Goal: Information Seeking & Learning: Learn about a topic

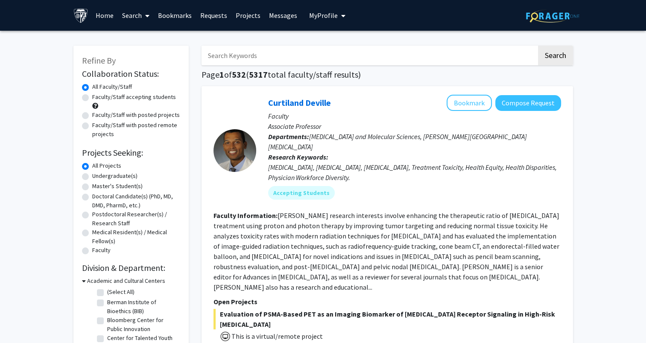
click at [92, 99] on label "Faculty/Staff accepting students" at bounding box center [134, 97] width 84 height 9
click at [92, 98] on input "Faculty/Staff accepting students" at bounding box center [95, 96] width 6 height 6
radio input "true"
click at [92, 175] on label "Undergraduate(s)" at bounding box center [114, 176] width 45 height 9
click at [92, 175] on input "Undergraduate(s)" at bounding box center [95, 175] width 6 height 6
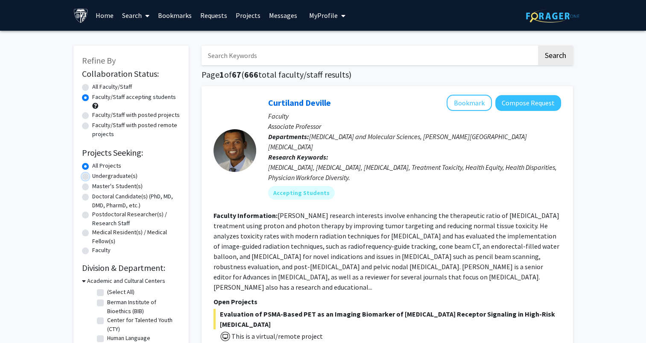
radio input "true"
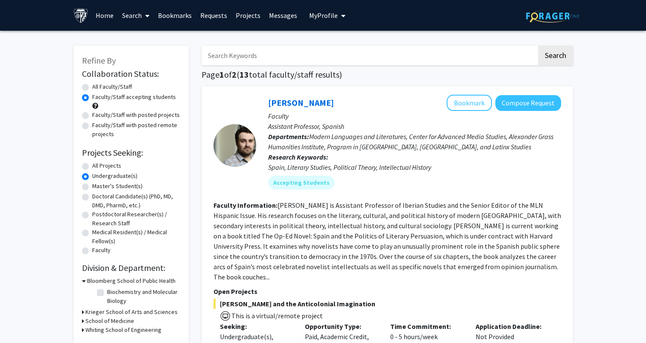
click at [243, 61] on input "Search Keywords" at bounding box center [369, 56] width 335 height 20
type input "[MEDICAL_DATA]"
click at [92, 164] on label "All Projects" at bounding box center [106, 165] width 29 height 9
click at [92, 164] on input "All Projects" at bounding box center [95, 164] width 6 height 6
radio input "true"
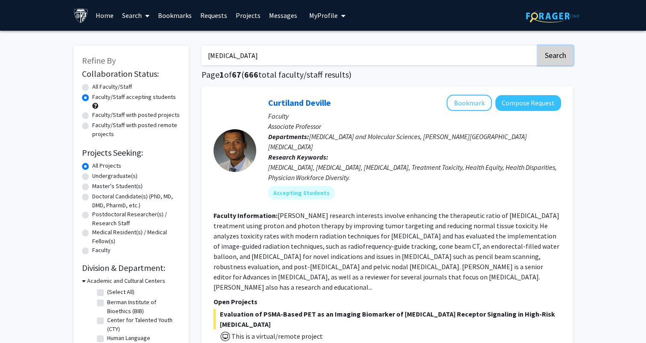
click at [552, 55] on button "Search" at bounding box center [555, 56] width 35 height 20
radio input "true"
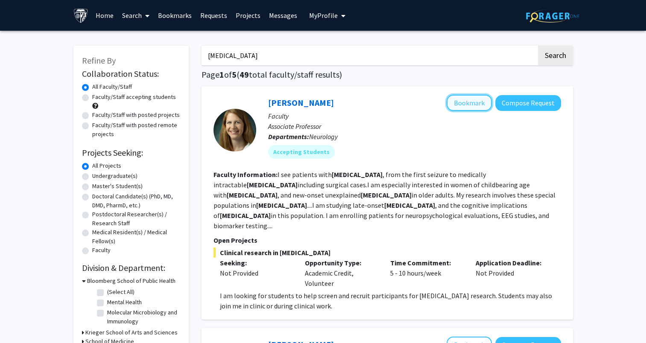
click at [469, 98] on button "Bookmark" at bounding box center [469, 103] width 45 height 16
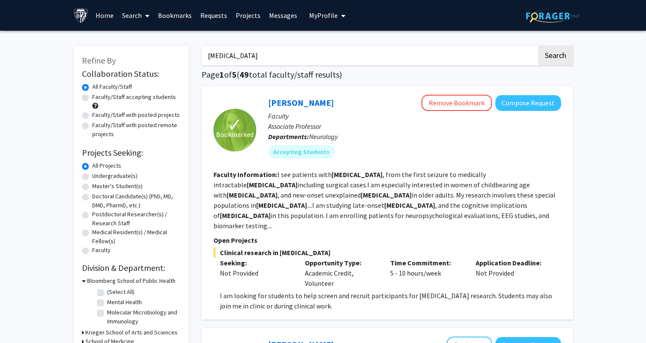
click at [229, 59] on input "[MEDICAL_DATA]" at bounding box center [369, 56] width 335 height 20
type input "ear"
click at [538, 46] on button "Search" at bounding box center [555, 56] width 35 height 20
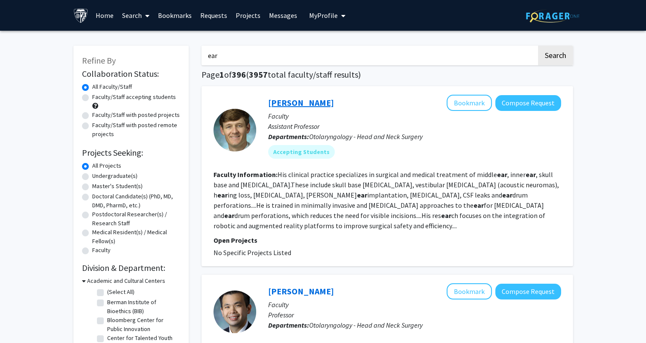
click at [286, 103] on link "[PERSON_NAME]" at bounding box center [301, 102] width 66 height 11
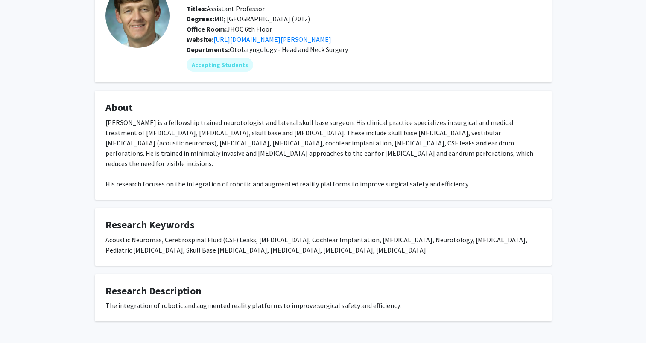
scroll to position [85, 0]
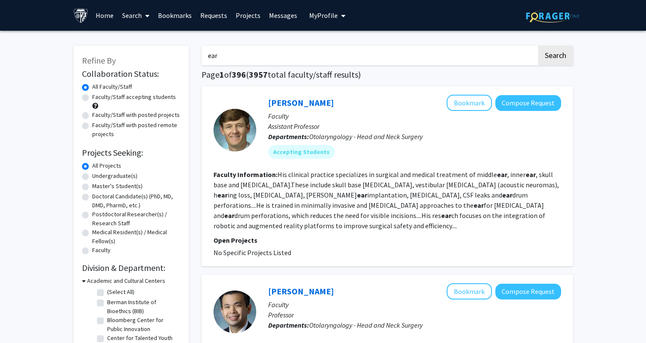
click at [236, 55] on input "ear" at bounding box center [369, 56] width 335 height 20
type input "otolaryngology"
click at [538, 46] on button "Search" at bounding box center [555, 56] width 35 height 20
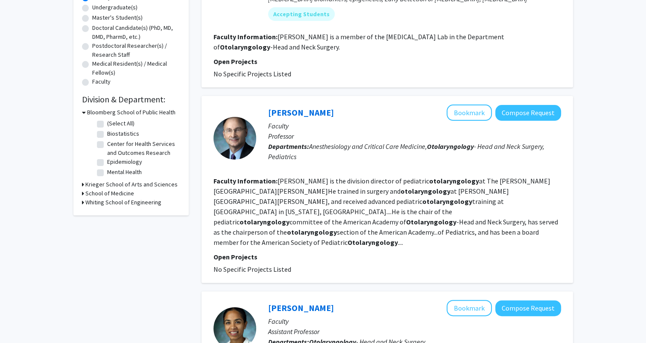
scroll to position [169, 0]
click at [292, 116] on link "[PERSON_NAME]" at bounding box center [301, 112] width 66 height 11
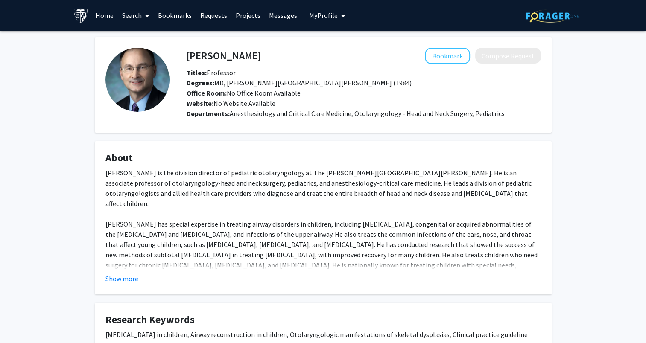
scroll to position [70, 0]
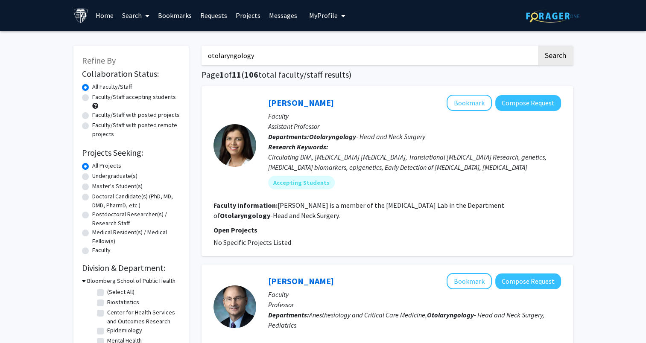
click at [258, 53] on input "otolaryngology" at bounding box center [369, 56] width 335 height 20
type input "[MEDICAL_DATA]"
click at [538, 46] on button "Search" at bounding box center [555, 56] width 35 height 20
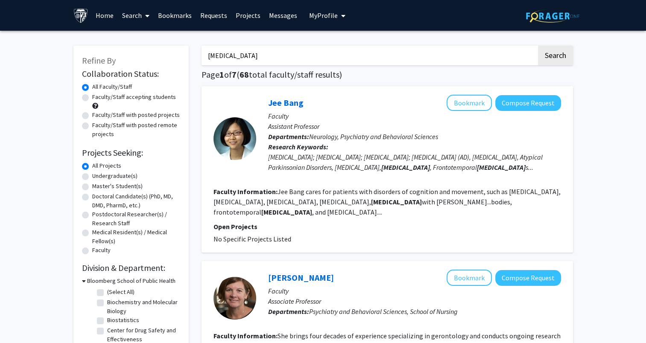
drag, startPoint x: 87, startPoint y: 97, endPoint x: 82, endPoint y: 98, distance: 5.1
click at [92, 98] on label "Faculty/Staff accepting students" at bounding box center [134, 97] width 84 height 9
click at [92, 98] on input "Faculty/Staff accepting students" at bounding box center [95, 96] width 6 height 6
radio input "true"
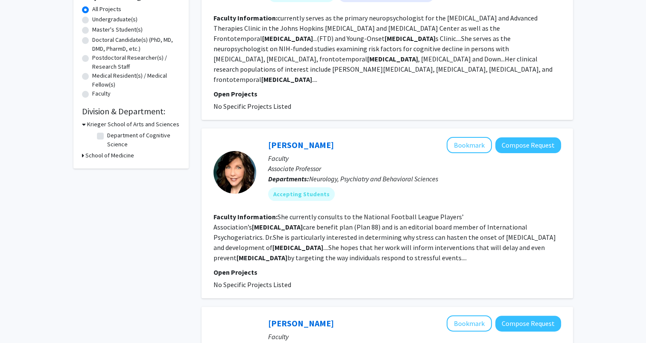
scroll to position [157, 0]
click at [299, 139] on link "[PERSON_NAME]" at bounding box center [301, 144] width 66 height 11
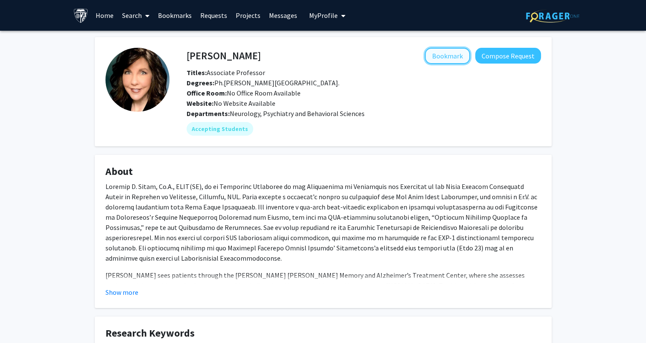
click at [452, 54] on button "Bookmark" at bounding box center [447, 56] width 45 height 16
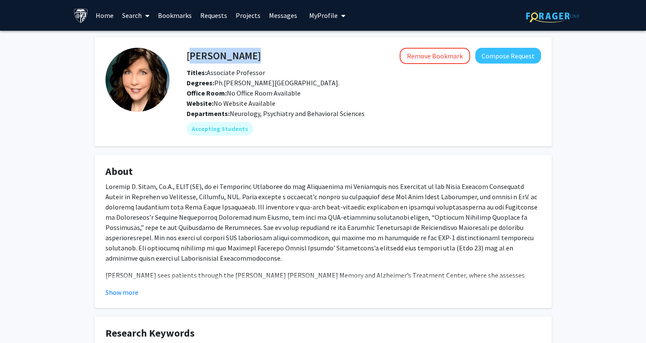
drag, startPoint x: 188, startPoint y: 56, endPoint x: 253, endPoint y: 57, distance: 65.4
click at [253, 57] on div "[PERSON_NAME] Remove Bookmark Compose Request" at bounding box center [363, 56] width 367 height 16
copy h4 "[PERSON_NAME]"
click at [172, 19] on link "Bookmarks" at bounding box center [175, 15] width 42 height 30
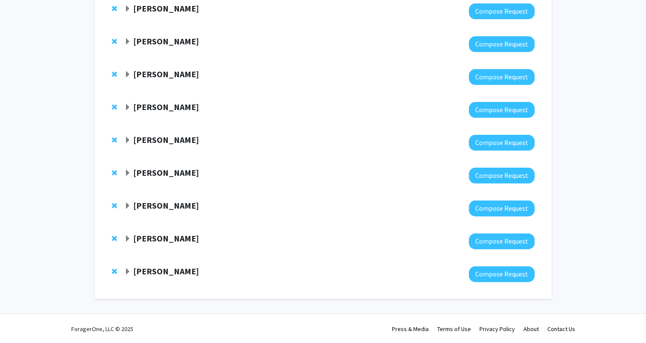
scroll to position [198, 0]
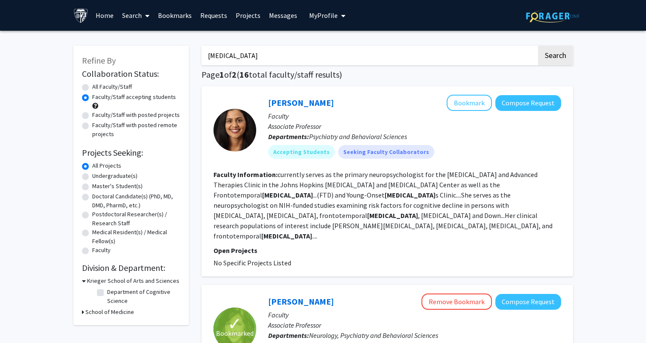
click at [214, 55] on input "[MEDICAL_DATA]" at bounding box center [369, 56] width 335 height 20
type input "[MEDICAL_DATA]"
click at [538, 46] on button "Search" at bounding box center [555, 56] width 35 height 20
radio input "true"
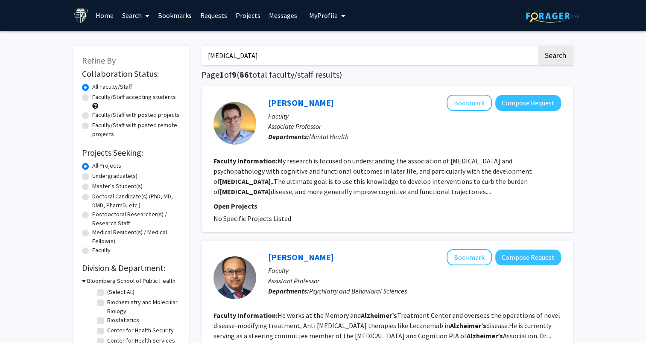
click at [92, 100] on label "Faculty/Staff accepting students" at bounding box center [134, 97] width 84 height 9
click at [92, 98] on input "Faculty/Staff accepting students" at bounding box center [95, 96] width 6 height 6
radio input "true"
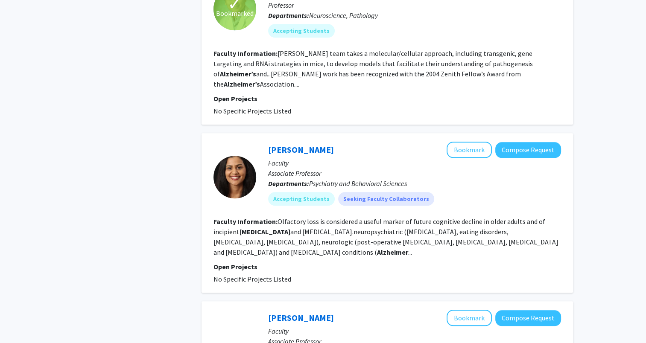
scroll to position [785, 0]
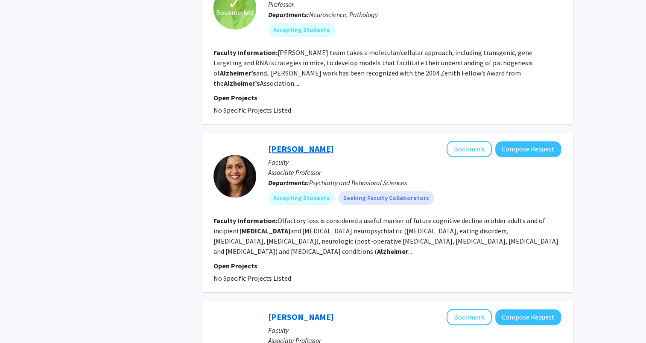
click at [286, 144] on link "[PERSON_NAME]" at bounding box center [301, 149] width 66 height 11
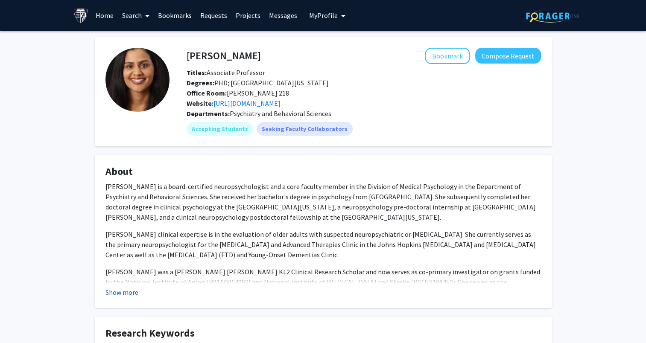
click at [131, 292] on button "Show more" at bounding box center [122, 293] width 33 height 10
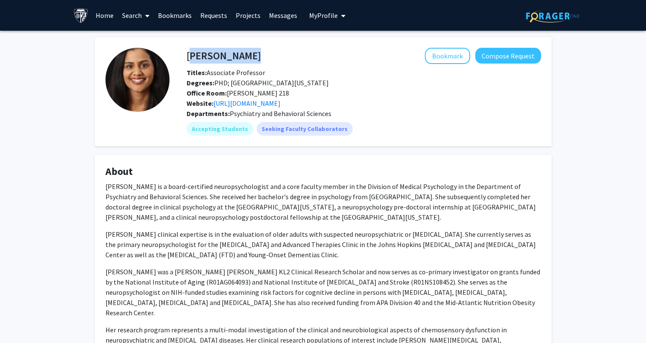
drag, startPoint x: 188, startPoint y: 54, endPoint x: 246, endPoint y: 58, distance: 57.4
click at [246, 58] on h4 "[PERSON_NAME]" at bounding box center [224, 56] width 74 height 16
copy h4 "[PERSON_NAME]"
click at [466, 63] on button "Bookmark" at bounding box center [447, 56] width 45 height 16
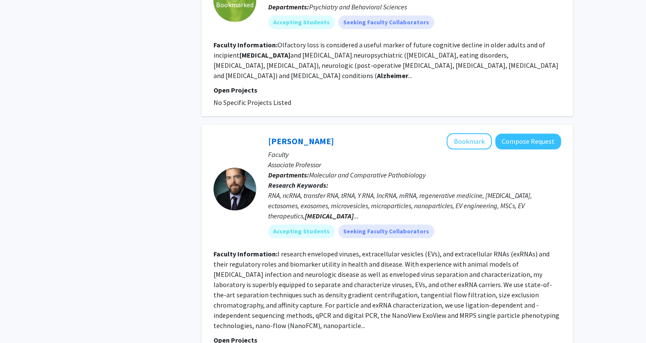
scroll to position [962, 0]
click at [311, 135] on link "[PERSON_NAME]" at bounding box center [301, 140] width 66 height 11
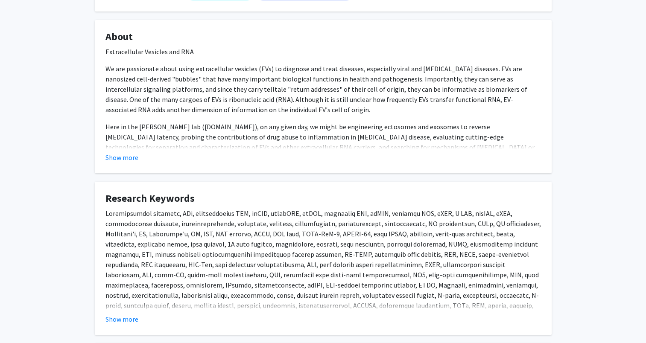
scroll to position [169, 0]
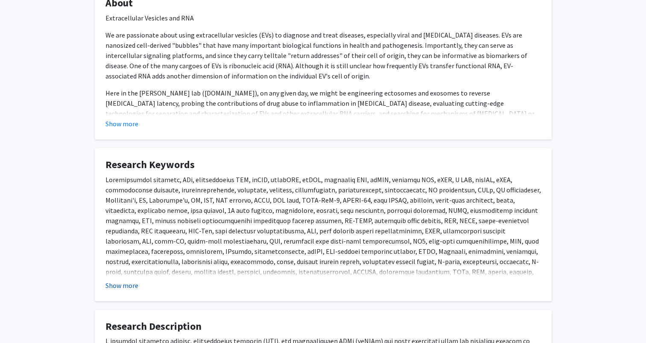
click at [124, 286] on button "Show more" at bounding box center [122, 286] width 33 height 10
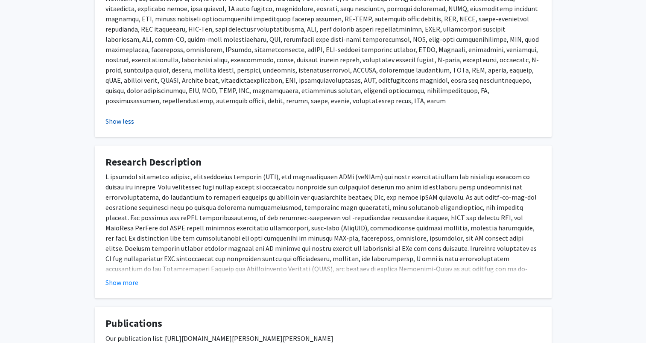
scroll to position [372, 0]
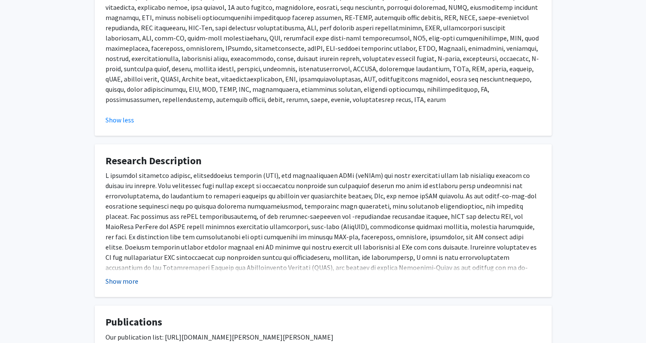
click at [123, 282] on button "Show more" at bounding box center [122, 281] width 33 height 10
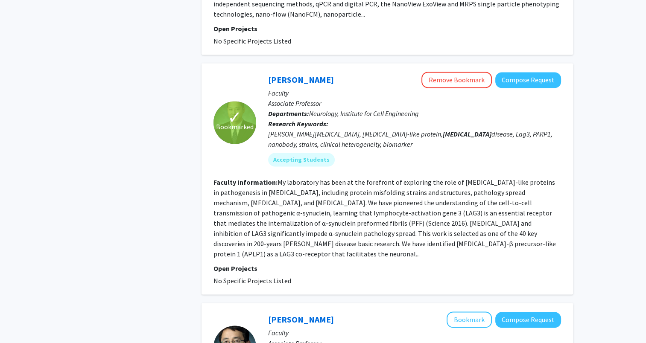
scroll to position [1273, 0]
drag, startPoint x: 267, startPoint y: 36, endPoint x: 320, endPoint y: 32, distance: 53.1
click at [320, 72] on div "[PERSON_NAME] Remove Bookmark Compose Request Faculty Associate Professor Depar…" at bounding box center [408, 122] width 305 height 101
copy link "[PERSON_NAME]"
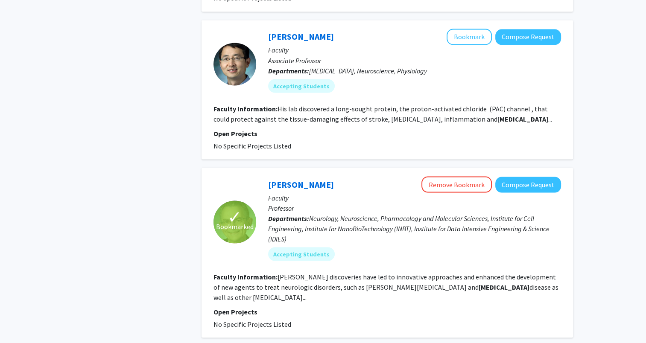
scroll to position [1557, 0]
drag, startPoint x: 318, startPoint y: 129, endPoint x: 252, endPoint y: 124, distance: 65.6
click at [252, 176] on section "✓ Bookmarked [PERSON_NAME] Remove Bookmark Compose Request Faculty Professor De…" at bounding box center [388, 221] width 348 height 91
copy section "✓ Bookmarked [PERSON_NAME]"
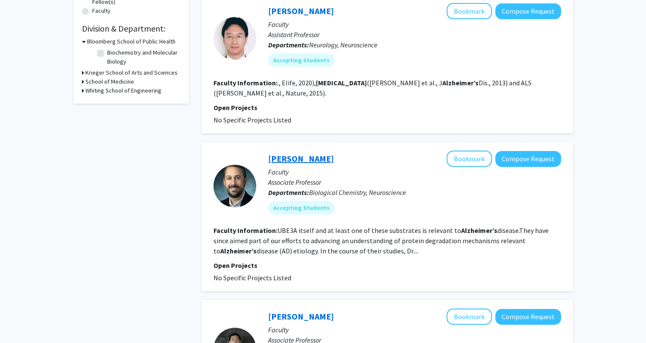
scroll to position [219, 0]
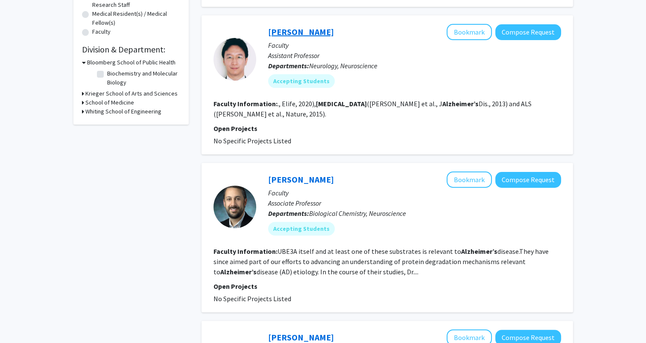
click at [296, 34] on link "[PERSON_NAME]" at bounding box center [301, 31] width 66 height 11
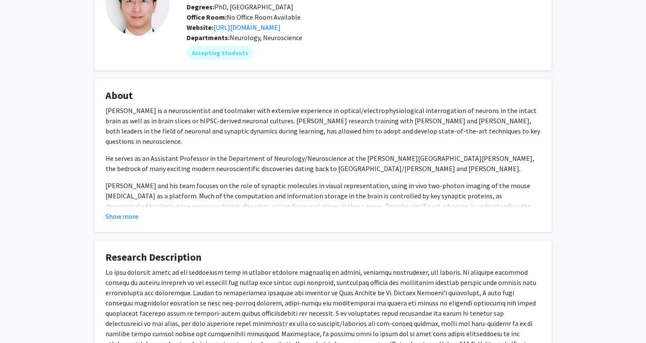
scroll to position [76, 0]
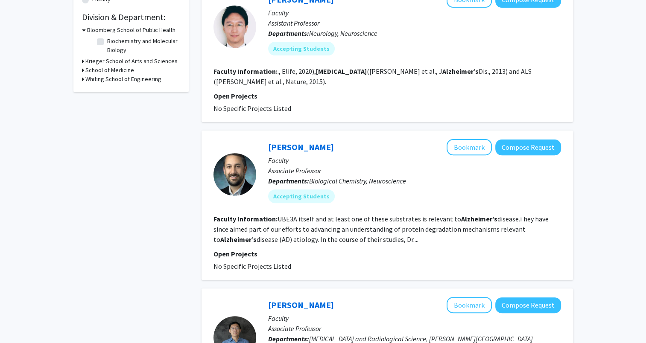
scroll to position [268, 0]
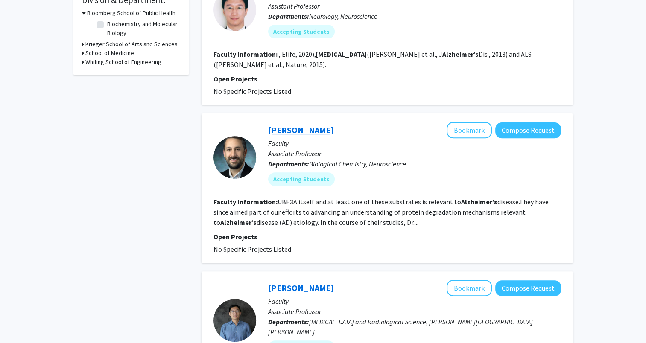
click at [287, 129] on link "[PERSON_NAME]" at bounding box center [301, 130] width 66 height 11
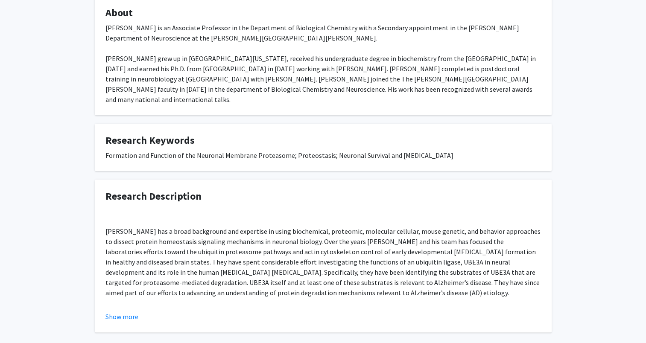
scroll to position [191, 0]
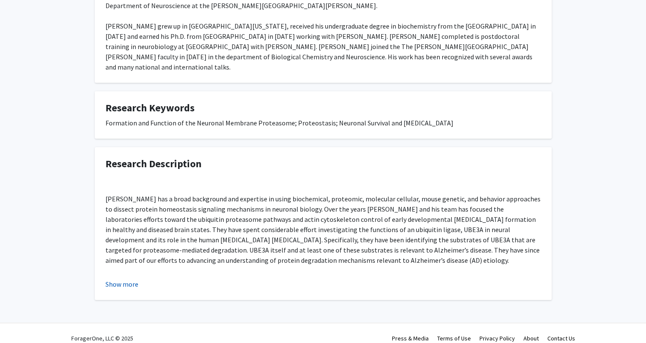
click at [120, 279] on button "Show more" at bounding box center [122, 284] width 33 height 10
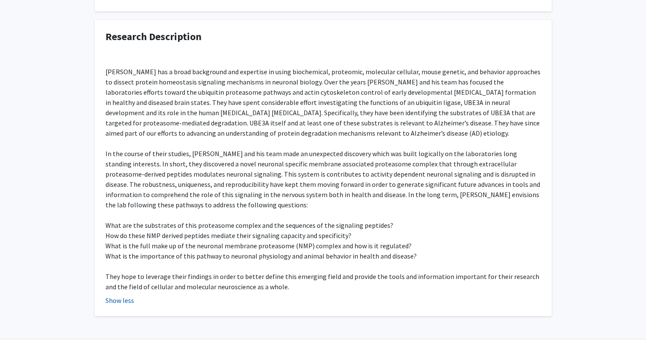
scroll to position [0, 0]
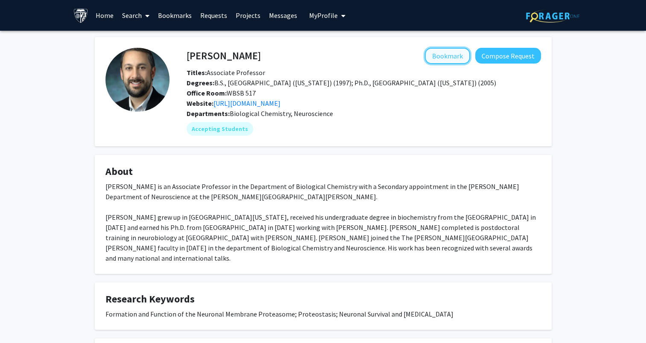
click at [456, 56] on button "Bookmark" at bounding box center [447, 56] width 45 height 16
drag, startPoint x: 255, startPoint y: 57, endPoint x: 173, endPoint y: 58, distance: 82.0
click at [173, 58] on div "[PERSON_NAME] Remove Bookmark Compose Request Titles: Associate Professor Degre…" at bounding box center [356, 92] width 372 height 88
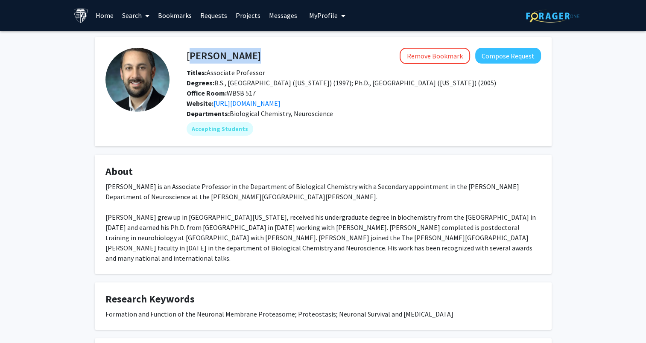
drag, startPoint x: 188, startPoint y: 57, endPoint x: 247, endPoint y: 53, distance: 59.1
click at [247, 53] on div "[PERSON_NAME] Remove Bookmark Compose Request" at bounding box center [363, 56] width 367 height 16
copy h4 "[PERSON_NAME]"
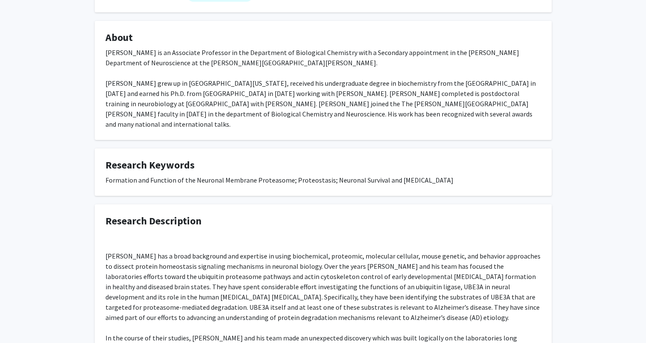
scroll to position [133, 0]
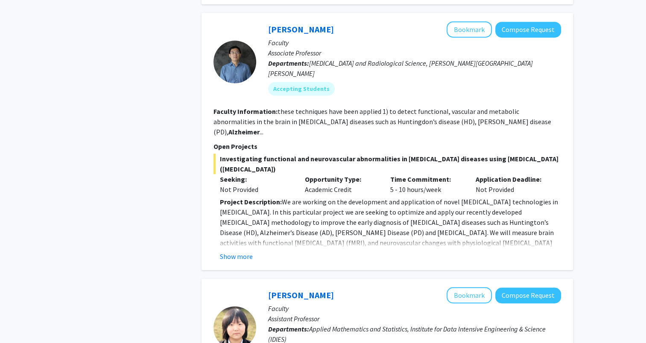
scroll to position [528, 0]
click at [244, 251] on button "Show more" at bounding box center [236, 256] width 33 height 10
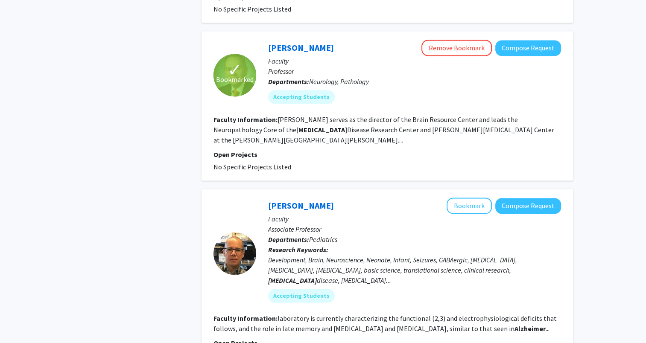
scroll to position [1200, 0]
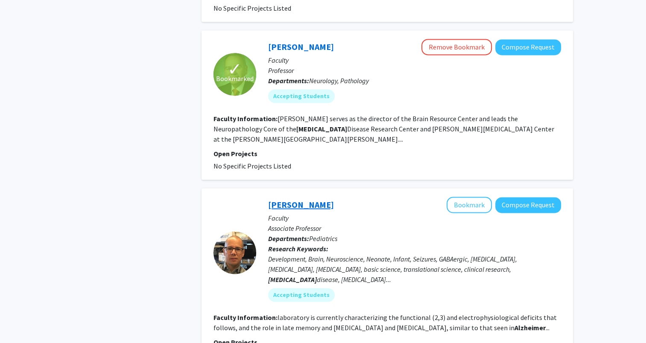
click at [309, 200] on link "[PERSON_NAME]" at bounding box center [301, 205] width 66 height 11
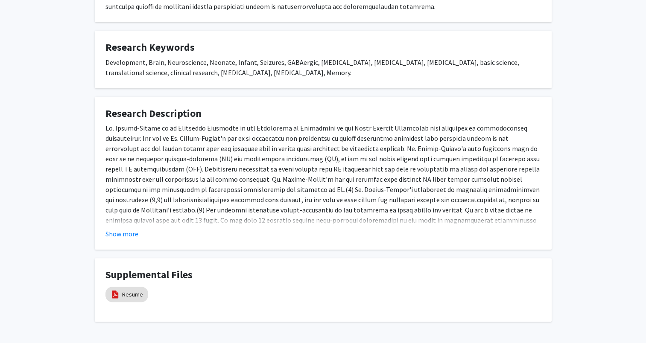
scroll to position [294, 0]
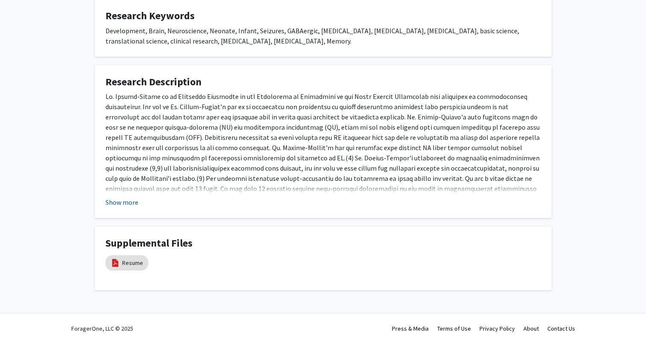
click at [116, 204] on button "Show more" at bounding box center [122, 202] width 33 height 10
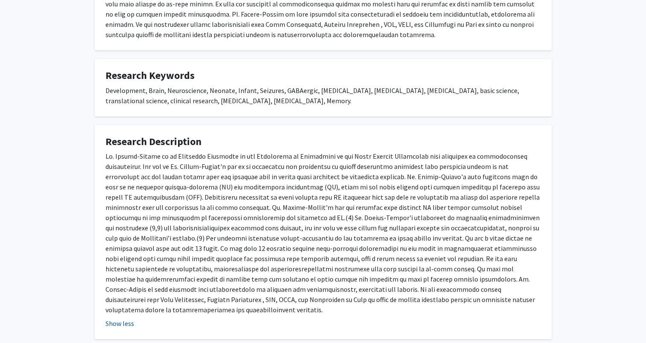
scroll to position [234, 0]
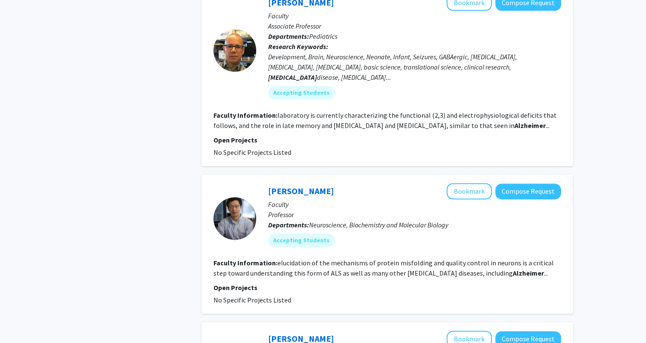
scroll to position [1153, 0]
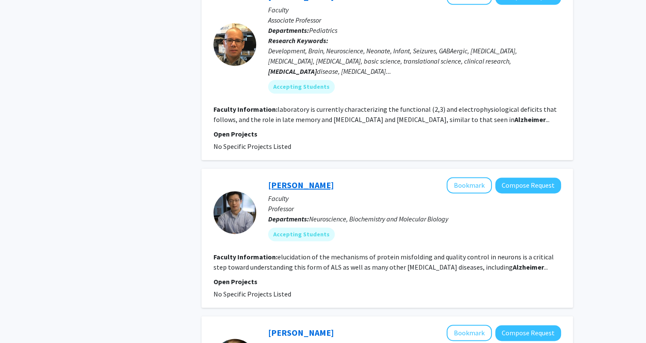
click at [285, 180] on link "[PERSON_NAME]" at bounding box center [301, 185] width 66 height 11
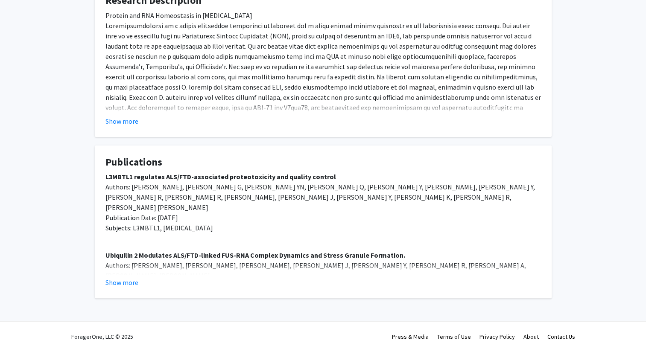
scroll to position [240, 0]
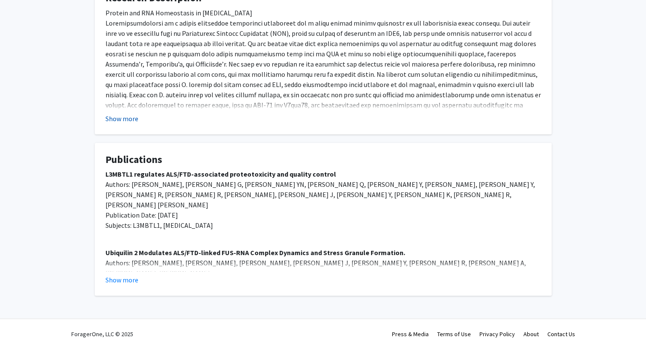
click at [114, 120] on button "Show more" at bounding box center [122, 119] width 33 height 10
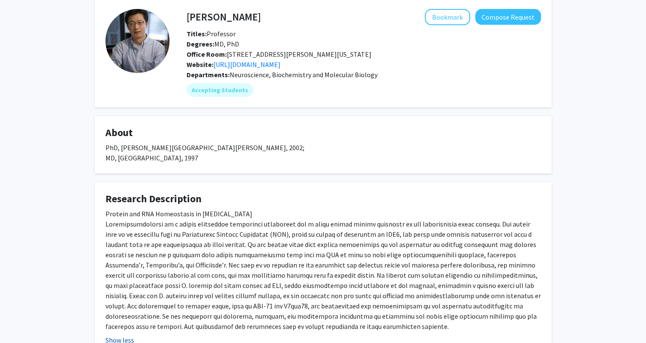
scroll to position [0, 0]
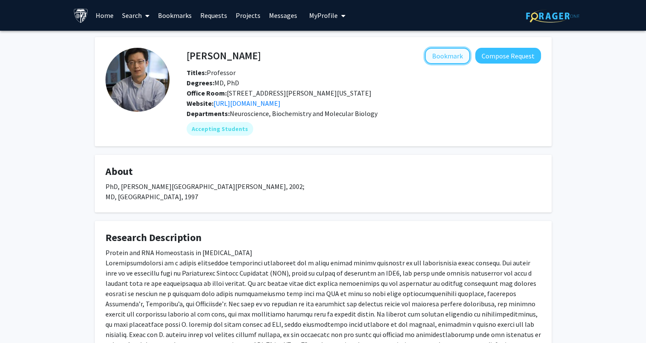
click at [437, 58] on button "Bookmark" at bounding box center [447, 56] width 45 height 16
drag, startPoint x: 217, startPoint y: 53, endPoint x: 185, endPoint y: 48, distance: 32.1
click at [185, 48] on div "[PERSON_NAME] Remove Bookmark Compose Request" at bounding box center [363, 56] width 367 height 16
copy h4
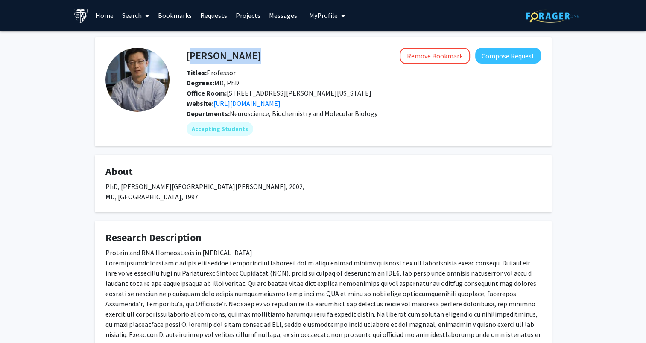
drag, startPoint x: 186, startPoint y: 58, endPoint x: 236, endPoint y: 58, distance: 49.6
click at [236, 58] on div "[PERSON_NAME] Remove Bookmark Compose Request" at bounding box center [363, 56] width 367 height 16
copy h4 "[PERSON_NAME]"
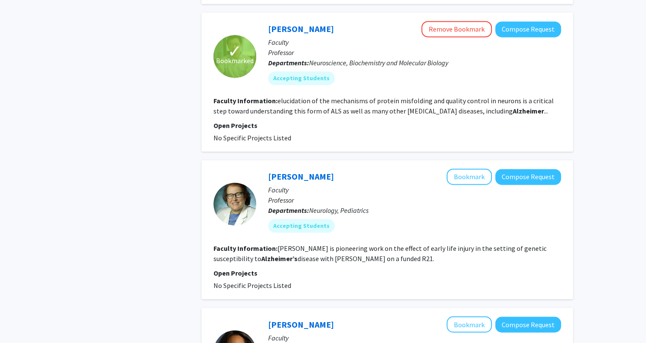
scroll to position [1310, 0]
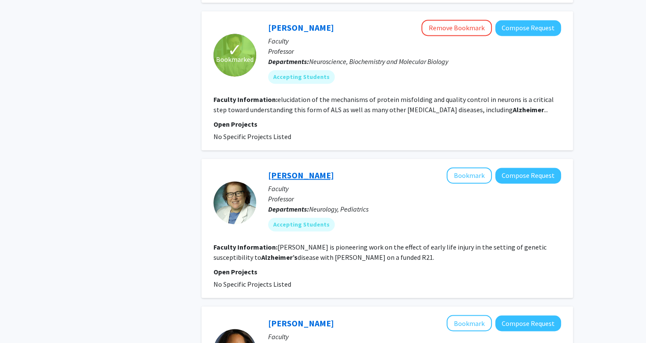
click at [318, 170] on link "[PERSON_NAME]" at bounding box center [301, 175] width 66 height 11
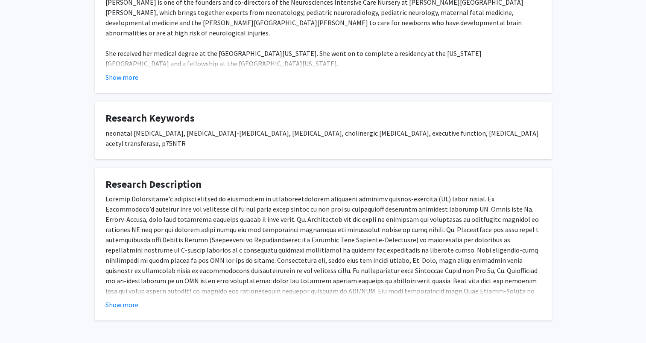
scroll to position [217, 0]
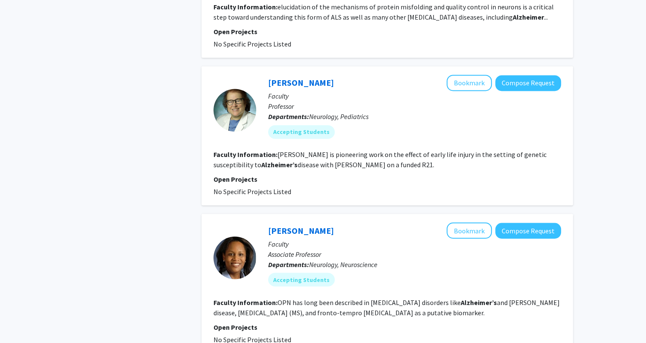
scroll to position [1403, 0]
click at [310, 225] on link "[PERSON_NAME]" at bounding box center [301, 230] width 66 height 11
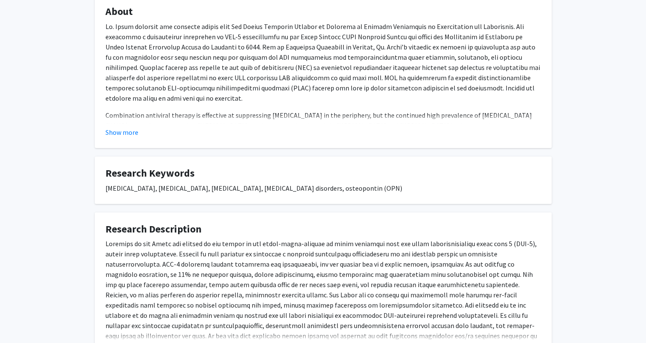
scroll to position [200, 0]
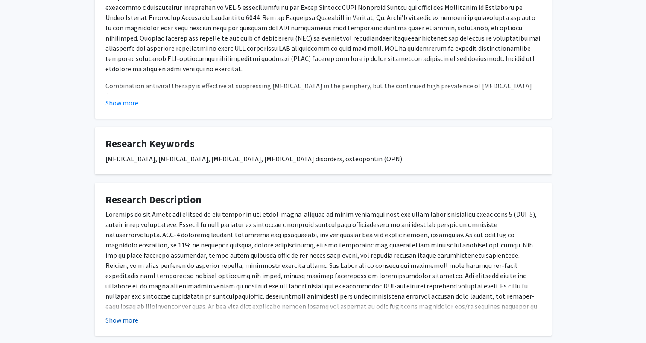
click at [114, 317] on button "Show more" at bounding box center [122, 320] width 33 height 10
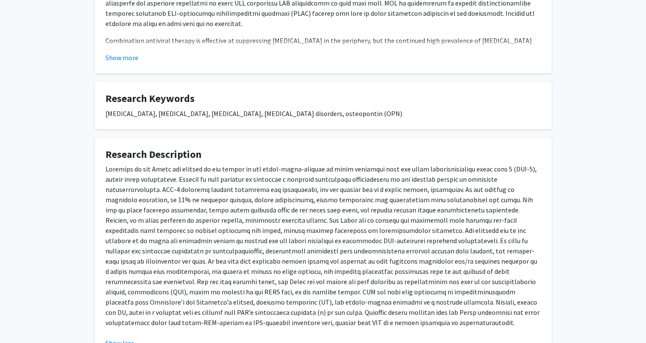
scroll to position [244, 0]
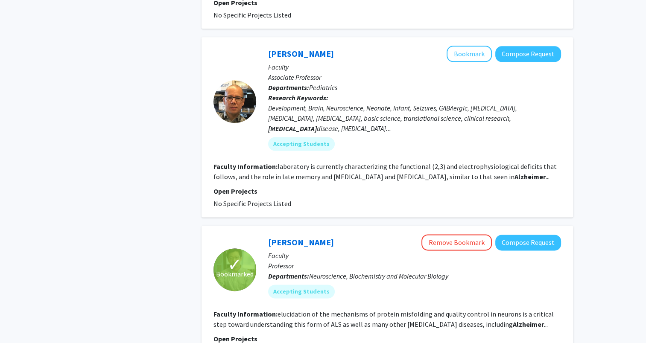
scroll to position [1463, 0]
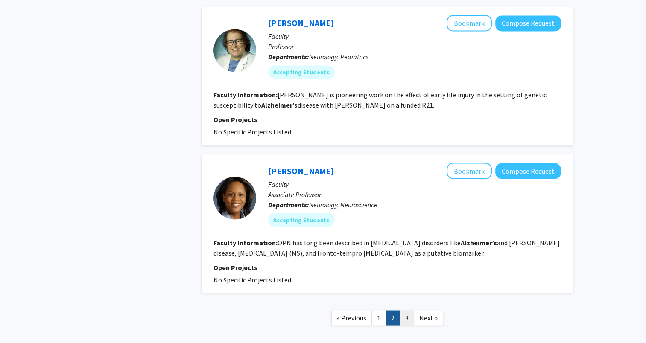
click at [405, 311] on link "3" at bounding box center [407, 318] width 15 height 15
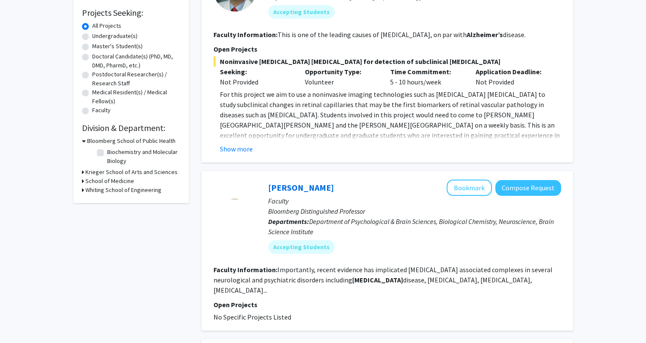
scroll to position [151, 0]
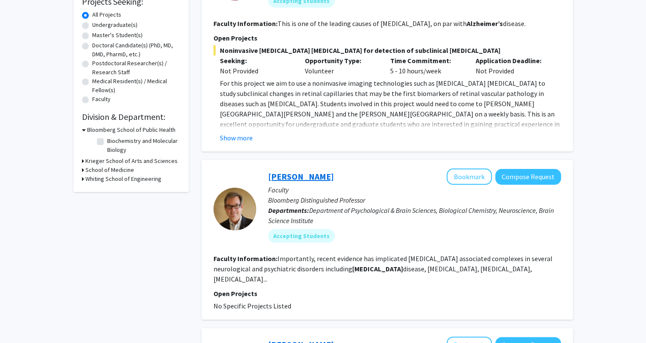
click at [284, 177] on link "[PERSON_NAME]" at bounding box center [301, 176] width 66 height 11
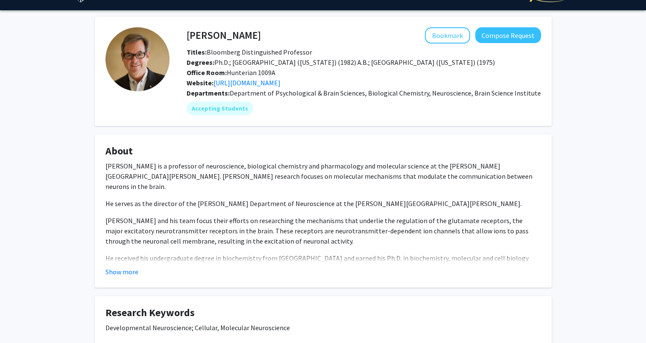
scroll to position [21, 0]
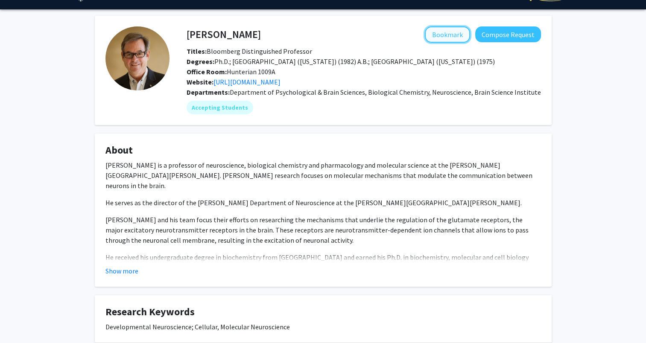
click at [449, 35] on button "Bookmark" at bounding box center [447, 34] width 45 height 16
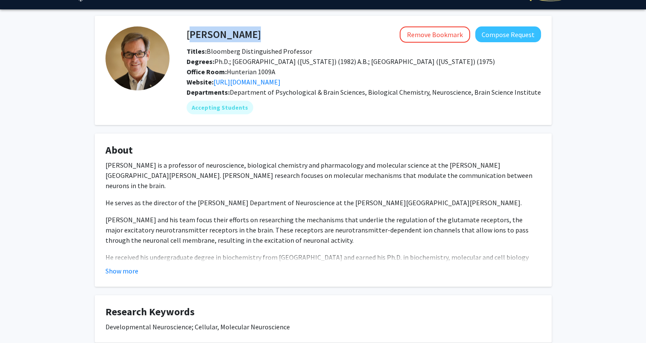
drag, startPoint x: 188, startPoint y: 34, endPoint x: 268, endPoint y: 34, distance: 79.9
click at [268, 34] on div "[PERSON_NAME] Remove Bookmark Compose Request" at bounding box center [363, 34] width 367 height 16
copy h4 "[PERSON_NAME]"
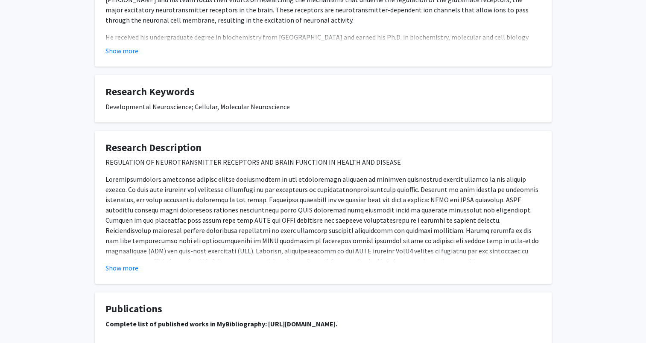
scroll to position [241, 0]
click at [121, 268] on button "Show more" at bounding box center [122, 269] width 33 height 10
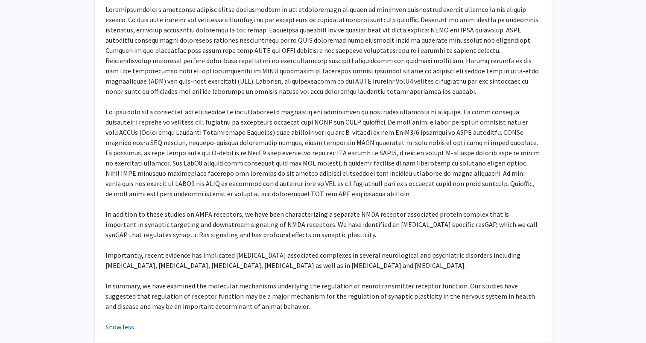
scroll to position [415, 0]
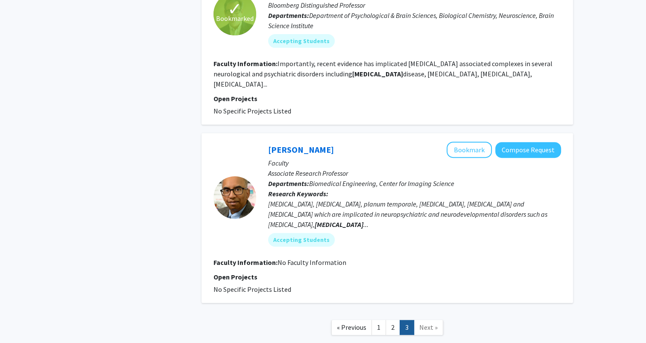
scroll to position [347, 0]
click at [316, 144] on link "[PERSON_NAME]" at bounding box center [301, 149] width 66 height 11
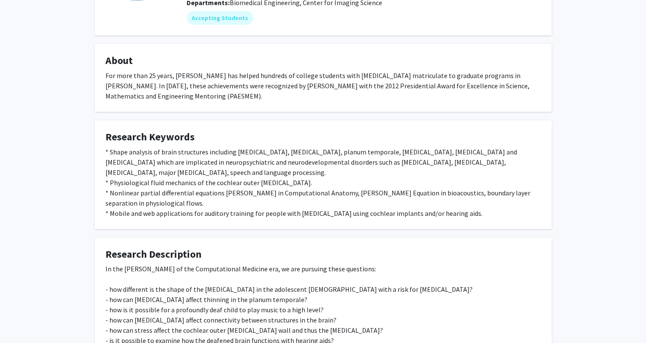
scroll to position [212, 0]
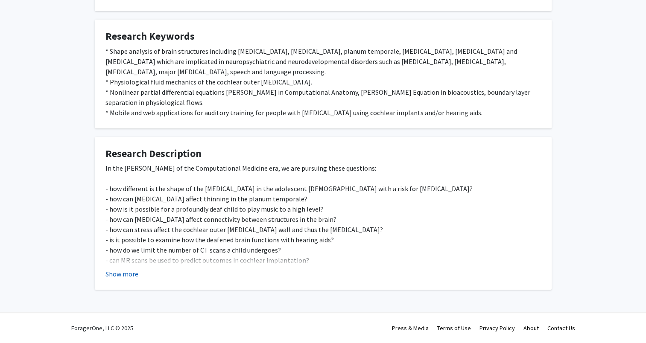
click at [122, 275] on button "Show more" at bounding box center [122, 274] width 33 height 10
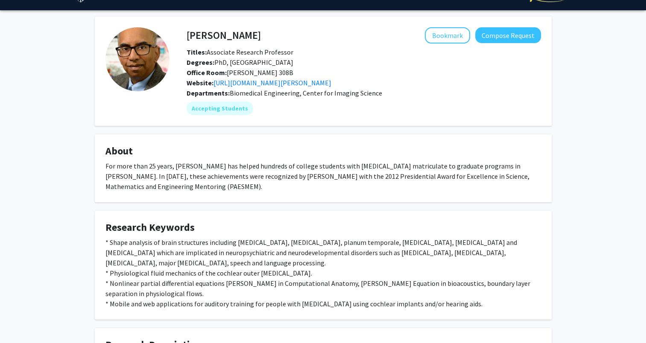
scroll to position [0, 0]
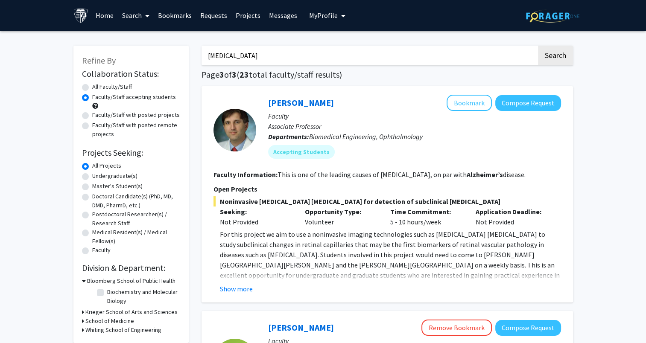
click at [264, 59] on input "[MEDICAL_DATA]" at bounding box center [369, 56] width 335 height 20
type input "v"
type input "otolaryngology"
click at [538, 46] on button "Search" at bounding box center [555, 56] width 35 height 20
radio input "true"
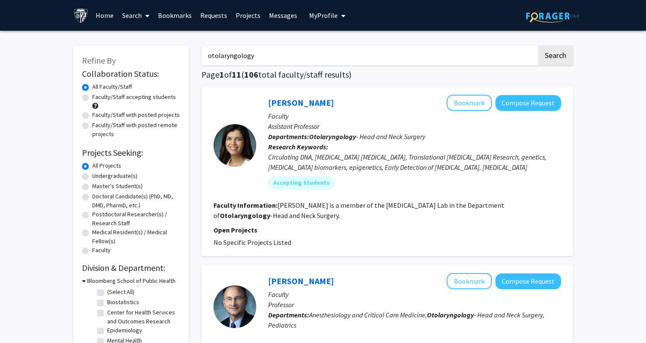
click at [238, 57] on input "otolaryngology" at bounding box center [369, 56] width 335 height 20
type input "neuro"
click at [538, 46] on button "Search" at bounding box center [555, 56] width 35 height 20
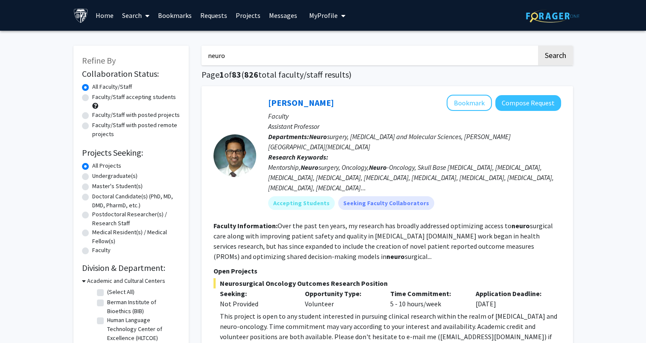
click at [109, 98] on label "Faculty/Staff accepting students" at bounding box center [134, 97] width 84 height 9
click at [98, 98] on input "Faculty/Staff accepting students" at bounding box center [95, 96] width 6 height 6
radio input "true"
click at [97, 177] on label "Undergraduate(s)" at bounding box center [114, 176] width 45 height 9
click at [97, 177] on input "Undergraduate(s)" at bounding box center [95, 175] width 6 height 6
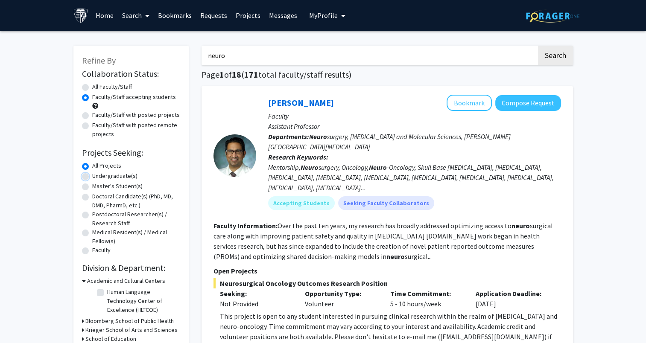
radio input "true"
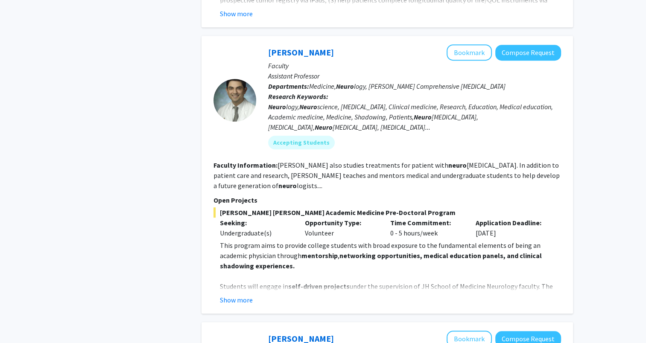
scroll to position [499, 0]
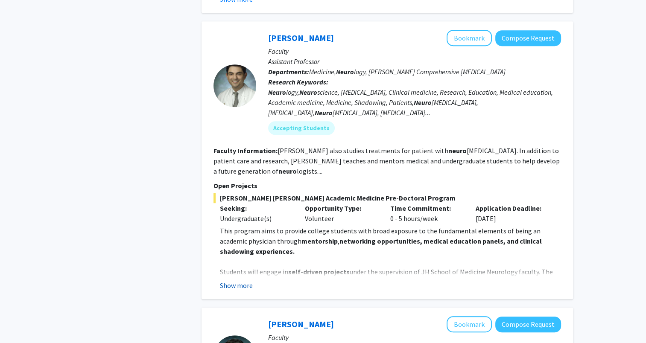
click at [232, 281] on button "Show more" at bounding box center [236, 286] width 33 height 10
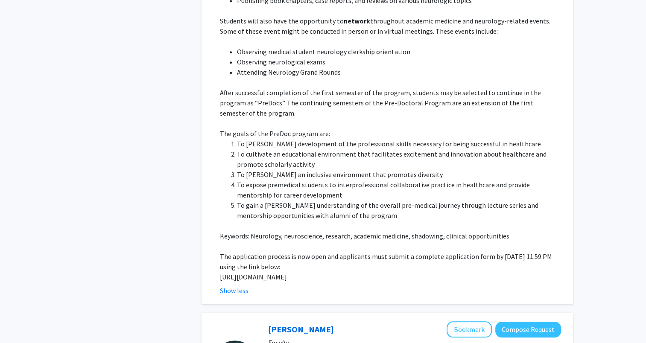
scroll to position [856, 0]
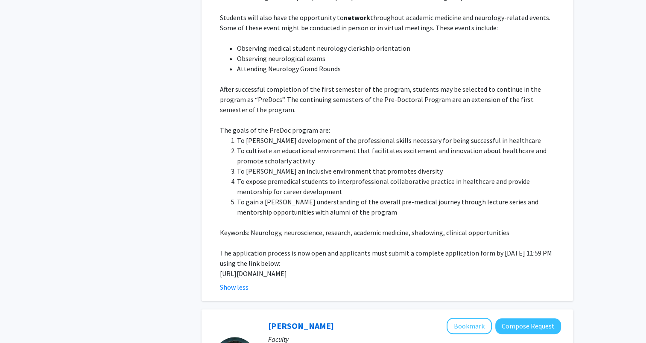
drag, startPoint x: 220, startPoint y: 254, endPoint x: 260, endPoint y: 262, distance: 41.1
click at [260, 269] on p "[URL][DOMAIN_NAME]" at bounding box center [390, 274] width 341 height 10
copy p "[URL][DOMAIN_NAME]"
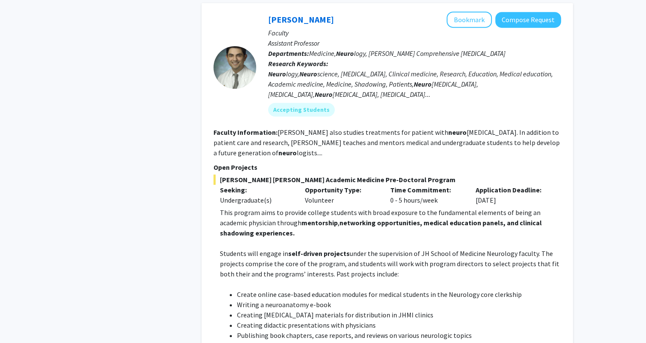
scroll to position [517, 0]
click at [301, 15] on link "[PERSON_NAME]" at bounding box center [301, 20] width 66 height 11
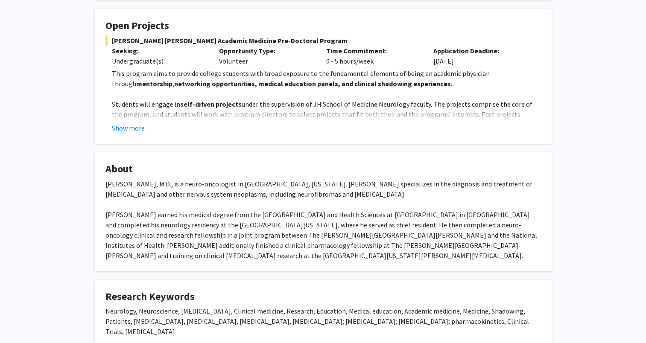
scroll to position [145, 0]
click at [120, 132] on button "Show more" at bounding box center [128, 129] width 33 height 10
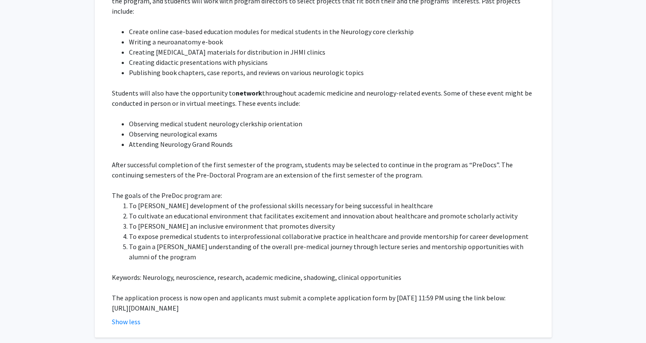
scroll to position [330, 0]
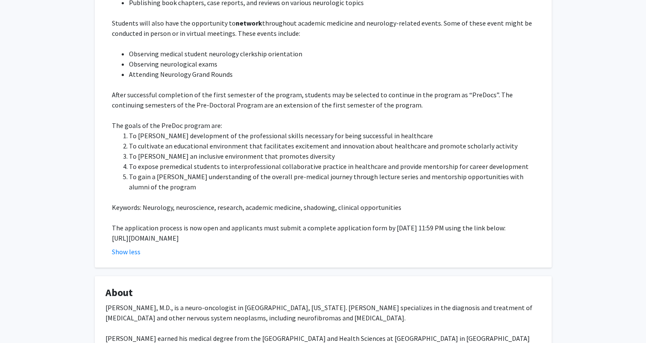
click at [224, 233] on p "[URL][DOMAIN_NAME]" at bounding box center [326, 238] width 429 height 10
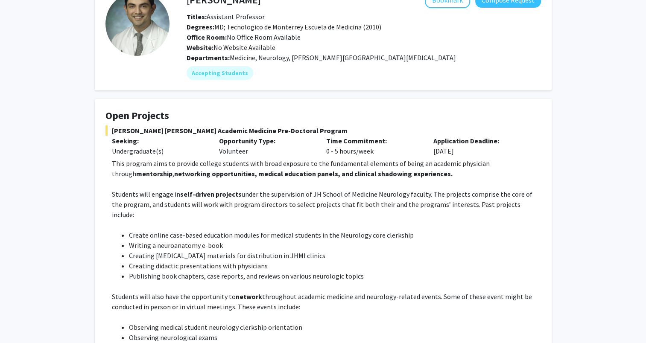
scroll to position [0, 0]
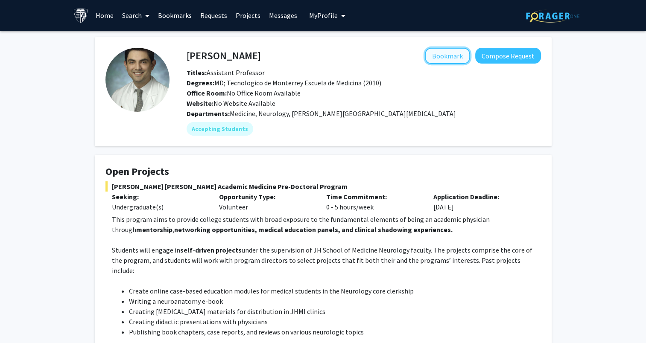
click at [447, 53] on button "Bookmark" at bounding box center [447, 56] width 45 height 16
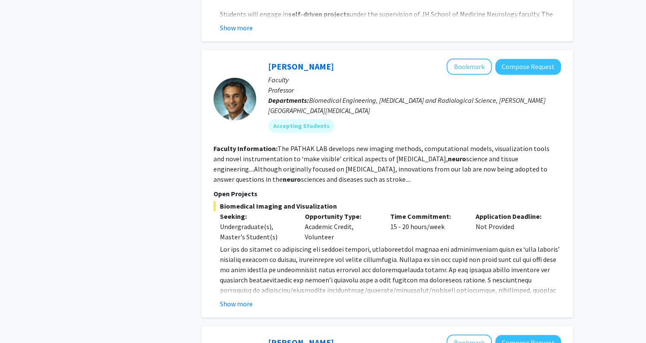
scroll to position [757, 0]
click at [246, 299] on button "Show more" at bounding box center [236, 304] width 33 height 10
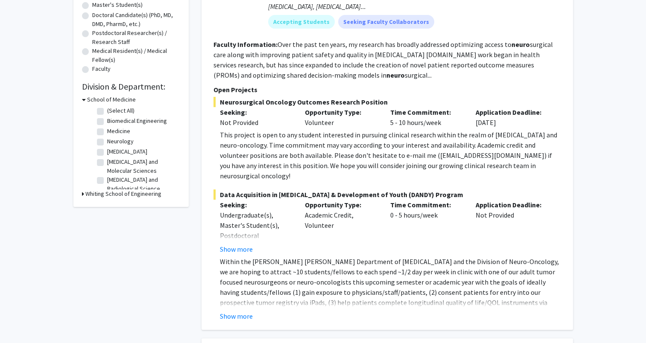
scroll to position [0, 0]
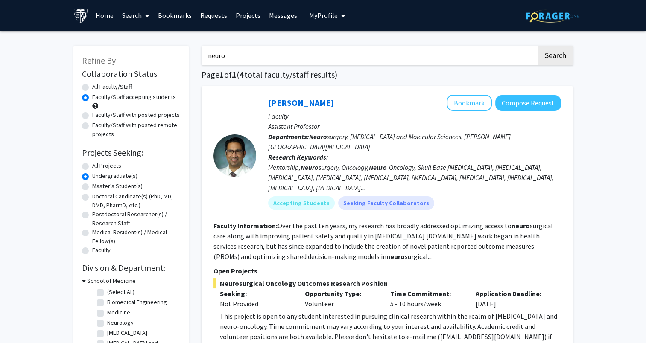
click at [246, 51] on input "neuro" at bounding box center [369, 56] width 335 height 20
type input "brain"
click at [538, 46] on button "Search" at bounding box center [555, 56] width 35 height 20
radio input "true"
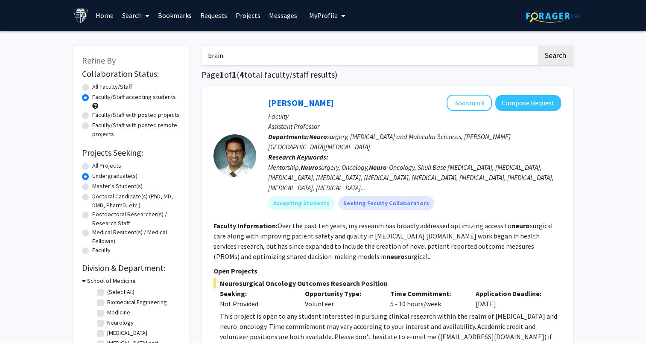
radio input "true"
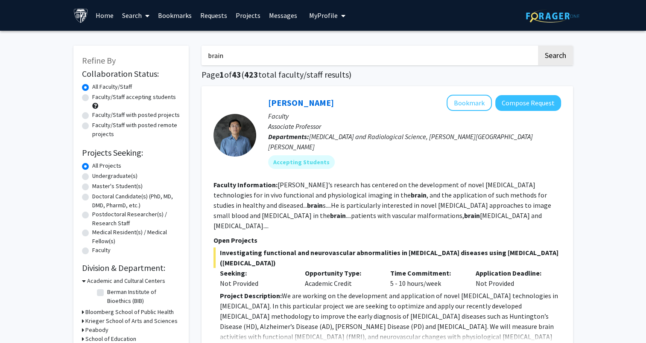
click at [92, 94] on label "Faculty/Staff accepting students" at bounding box center [134, 97] width 84 height 9
click at [92, 94] on input "Faculty/Staff accepting students" at bounding box center [95, 96] width 6 height 6
radio input "true"
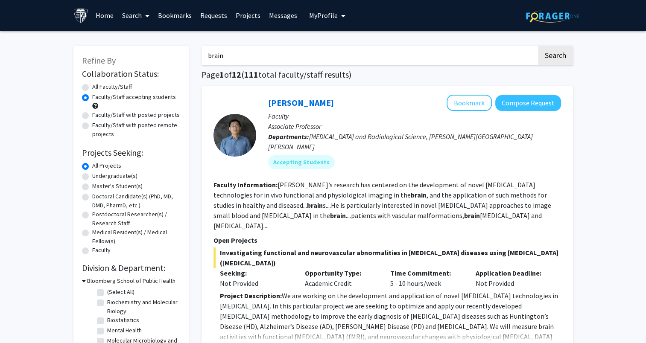
click at [92, 178] on label "Undergraduate(s)" at bounding box center [114, 176] width 45 height 9
click at [92, 177] on input "Undergraduate(s)" at bounding box center [95, 175] width 6 height 6
radio input "true"
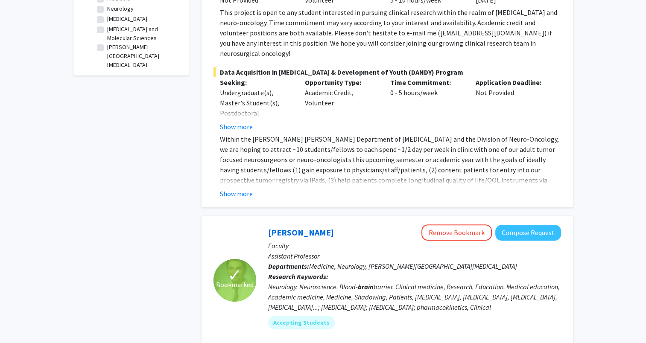
scroll to position [342, 0]
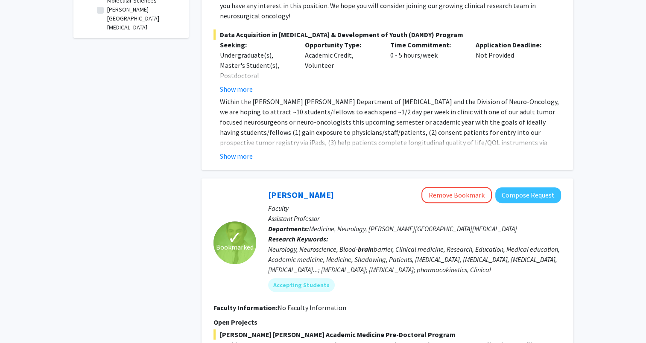
click at [296, 191] on div "[PERSON_NAME] Remove Bookmark Compose Request" at bounding box center [414, 195] width 293 height 16
click at [292, 190] on link "[PERSON_NAME]" at bounding box center [301, 195] width 66 height 11
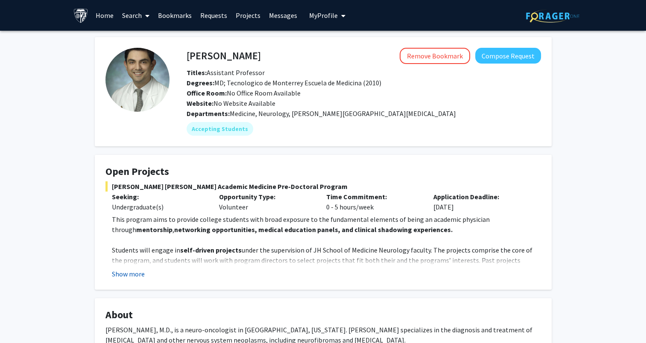
click at [130, 271] on button "Show more" at bounding box center [128, 274] width 33 height 10
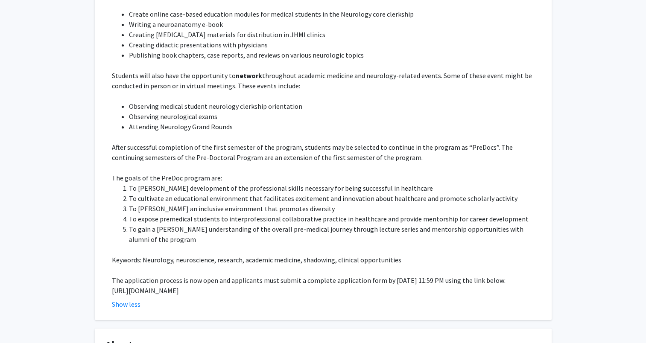
scroll to position [289, 0]
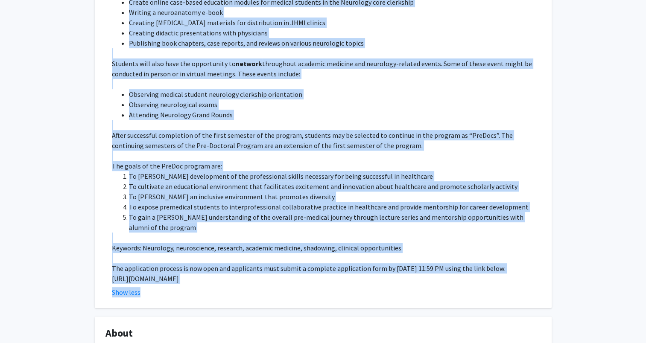
drag, startPoint x: 113, startPoint y: 68, endPoint x: 150, endPoint y: 277, distance: 212.3
click at [150, 277] on div "[PERSON_NAME] [PERSON_NAME] Academic Medicine Pre-Doctoral Program Seeking: Und…" at bounding box center [324, 94] width 436 height 405
copy div "Lorem Ipsumdo Sitametc Adipisci Eli-Seddoeiu Tempori Utlabor: Etdoloremagna(a) …"
click at [183, 130] on p "After successful completion of the first semester of the program, students may …" at bounding box center [326, 140] width 429 height 21
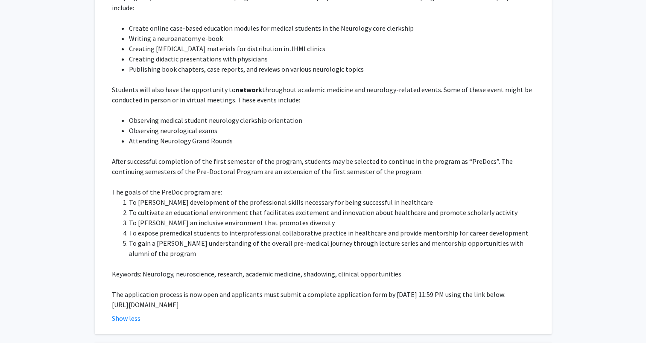
scroll to position [0, 0]
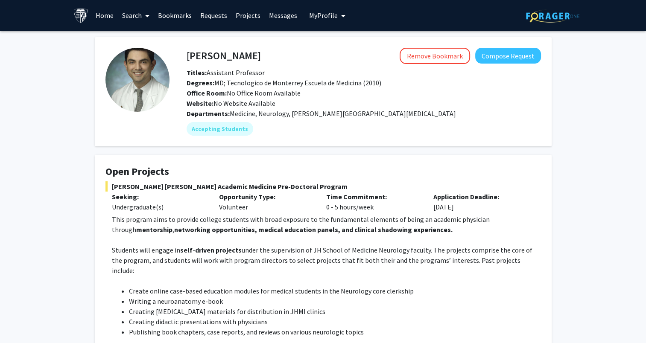
click at [176, 19] on link "Bookmarks" at bounding box center [175, 15] width 42 height 30
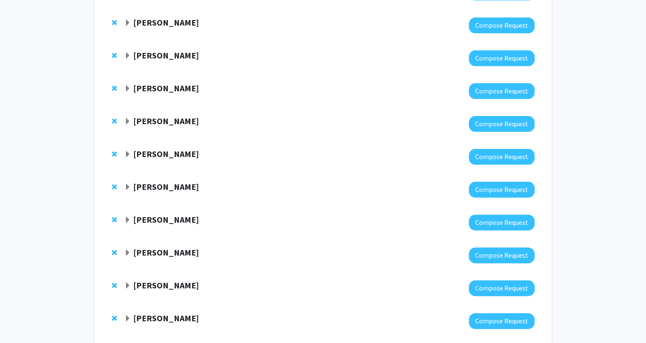
scroll to position [157, 0]
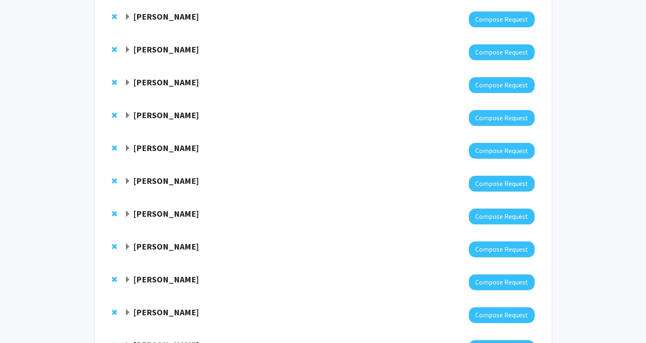
click at [156, 147] on strong "[PERSON_NAME]" at bounding box center [166, 148] width 66 height 11
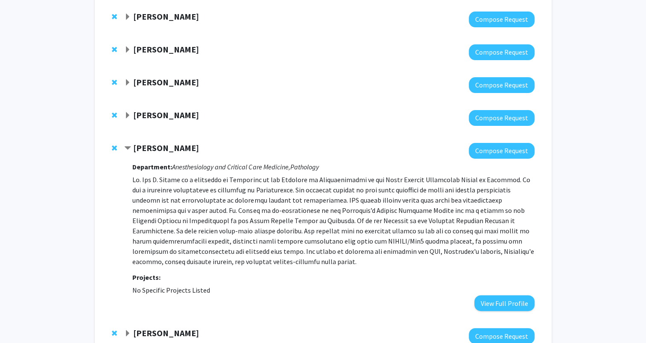
click at [156, 147] on strong "[PERSON_NAME]" at bounding box center [166, 148] width 66 height 11
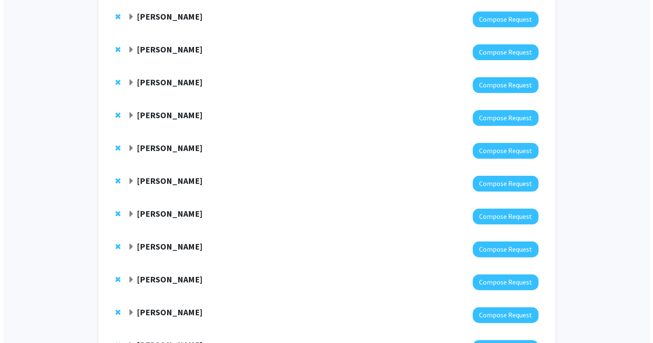
scroll to position [0, 0]
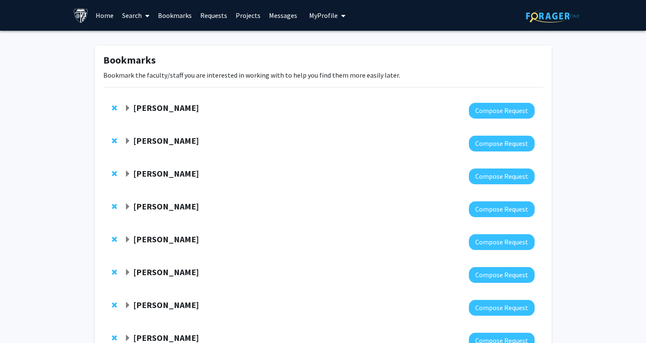
click at [132, 16] on link "Search" at bounding box center [136, 15] width 36 height 30
click at [148, 44] on span "Faculty/Staff" at bounding box center [149, 39] width 63 height 17
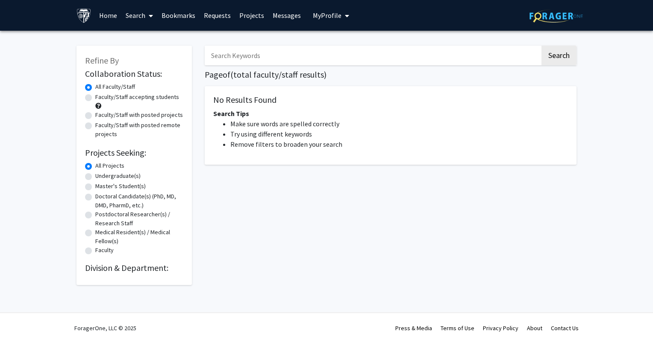
click at [222, 56] on input "Search Keywords" at bounding box center [372, 56] width 335 height 20
type input "[PERSON_NAME]"
click at [541, 46] on button "Search" at bounding box center [558, 56] width 35 height 20
click at [571, 61] on button "Search" at bounding box center [558, 56] width 35 height 20
click at [446, 56] on input "[PERSON_NAME]" at bounding box center [372, 56] width 335 height 20
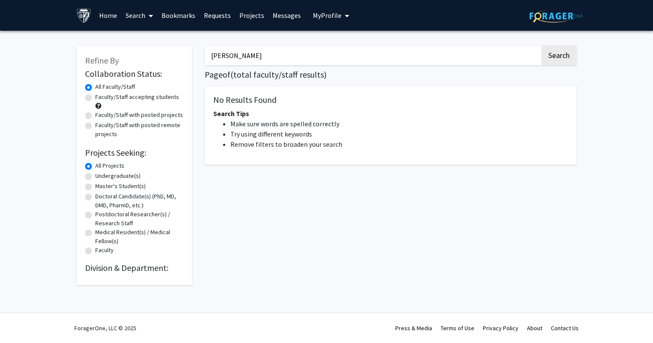
click at [541, 46] on button "Search" at bounding box center [558, 56] width 35 height 20
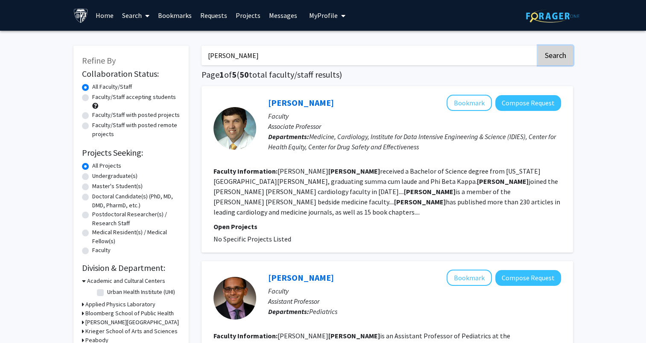
click at [571, 62] on button "Search" at bounding box center [555, 56] width 35 height 20
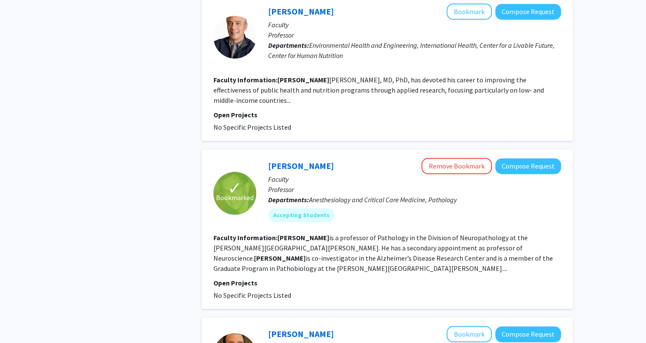
scroll to position [606, 0]
click at [294, 161] on link "[PERSON_NAME]" at bounding box center [301, 166] width 66 height 11
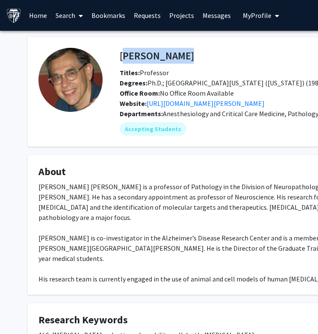
drag, startPoint x: 120, startPoint y: 59, endPoint x: 177, endPoint y: 62, distance: 56.5
click at [177, 62] on div "Lee Martin Remove Bookmark Compose Request" at bounding box center [296, 56] width 367 height 16
copy h4 "[PERSON_NAME]"
click at [97, 14] on link "Bookmarks" at bounding box center [108, 15] width 42 height 30
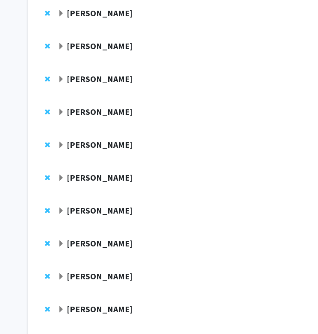
scroll to position [161, 0]
click at [48, 113] on span "Remove Chiadi Onyike from bookmarks" at bounding box center [47, 112] width 5 height 7
click at [48, 80] on span "Remove Anja Soldan from bookmarks" at bounding box center [47, 79] width 5 height 7
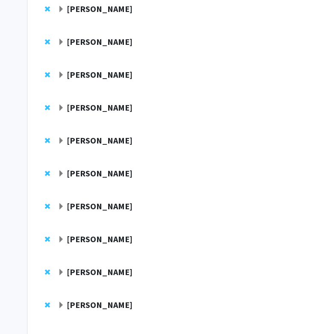
scroll to position [99, 0]
click at [47, 43] on span "Remove Philip Wong from bookmarks" at bounding box center [47, 41] width 5 height 7
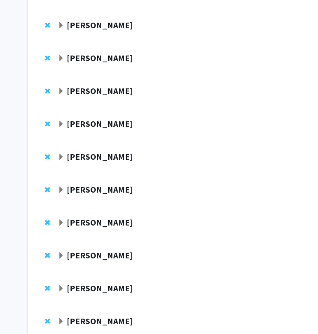
scroll to position [150, 0]
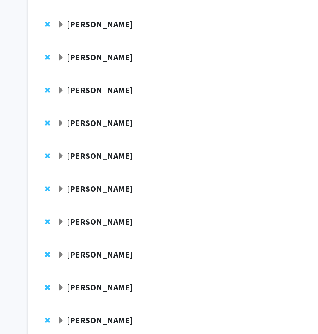
click at [46, 222] on span "Remove Juan Troncoso from bookmarks" at bounding box center [47, 221] width 5 height 7
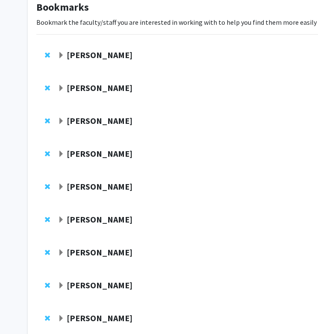
scroll to position [0, 0]
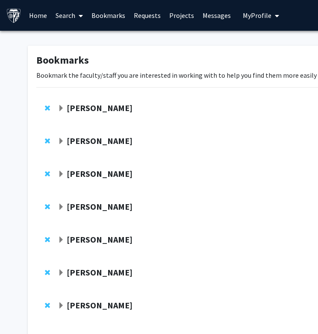
click at [62, 17] on link "Search" at bounding box center [69, 15] width 36 height 30
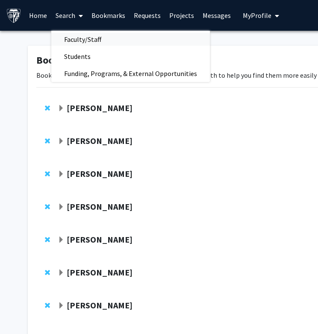
click at [77, 36] on span "Faculty/Staff" at bounding box center [82, 39] width 63 height 17
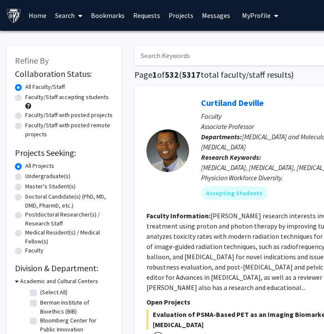
click at [162, 53] on input "Search Keywords" at bounding box center [302, 56] width 335 height 20
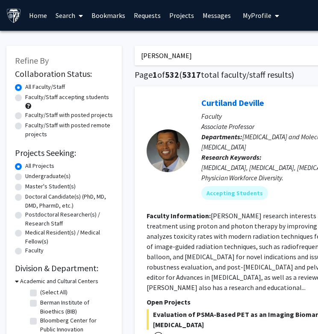
type input "cynthia munro"
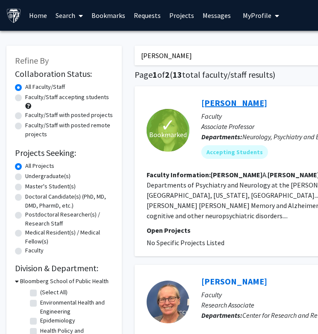
click at [241, 104] on link "[PERSON_NAME]" at bounding box center [234, 102] width 66 height 11
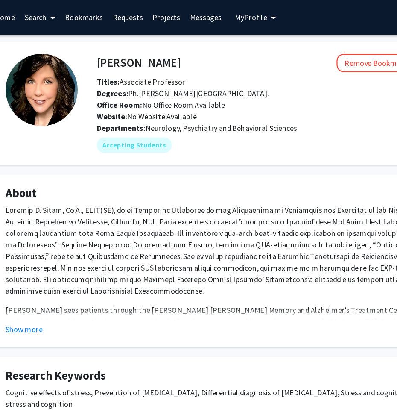
scroll to position [0, 33]
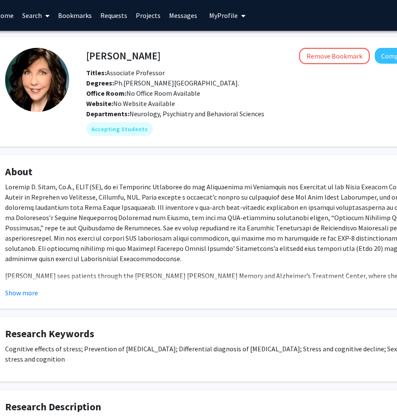
drag, startPoint x: 282, startPoint y: 1, endPoint x: 136, endPoint y: 251, distance: 289.3
click at [136, 251] on p at bounding box center [223, 223] width 436 height 82
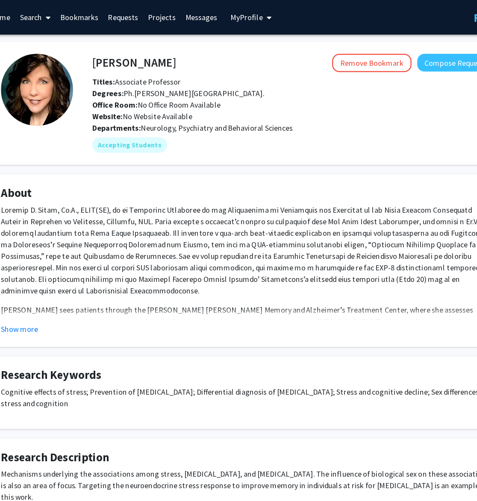
scroll to position [0, 35]
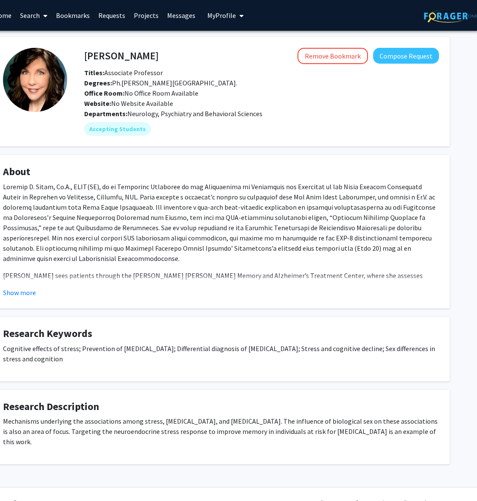
drag, startPoint x: 341, startPoint y: 2, endPoint x: 148, endPoint y: 243, distance: 309.1
click at [148, 243] on p at bounding box center [221, 223] width 436 height 82
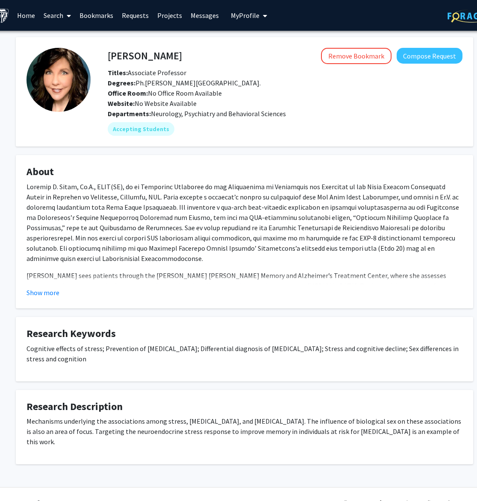
scroll to position [16, 12]
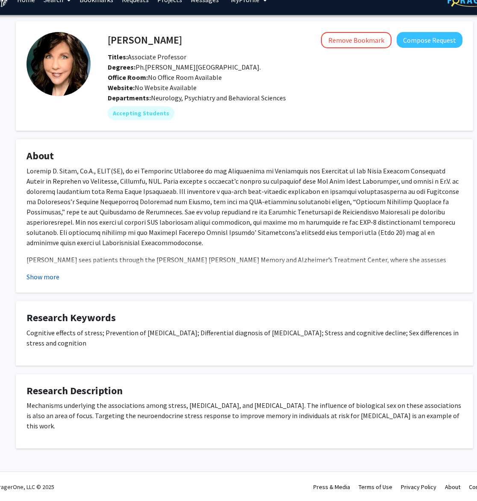
click at [50, 276] on button "Show more" at bounding box center [42, 277] width 33 height 10
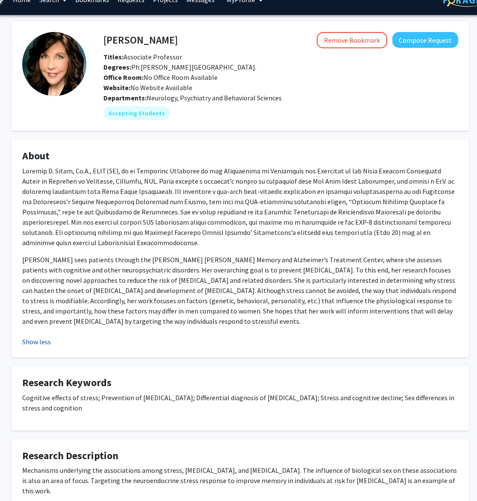
scroll to position [16, 17]
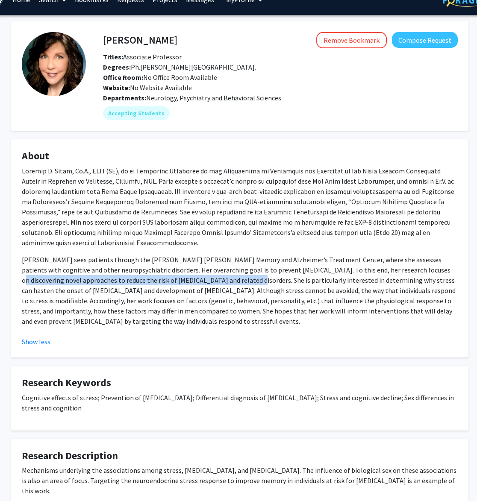
drag, startPoint x: 392, startPoint y: 260, endPoint x: 189, endPoint y: 267, distance: 203.1
click at [189, 267] on p "[PERSON_NAME] sees patients through the [PERSON_NAME] [PERSON_NAME] Memory and …" at bounding box center [240, 291] width 436 height 72
copy p "novel approaches to reduce the risk of Alzheimer's disease and related disorders"
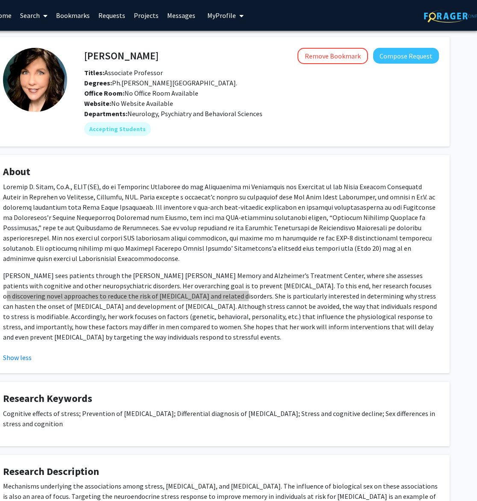
scroll to position [0, 0]
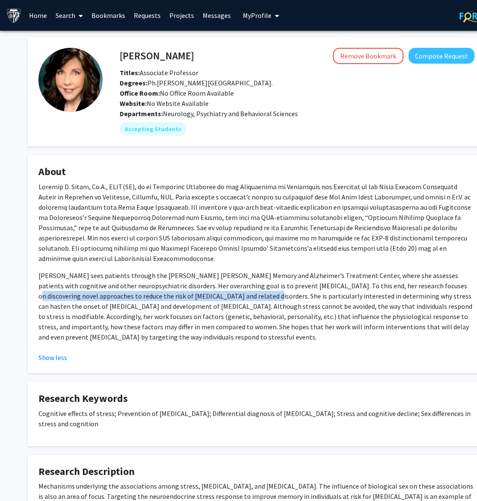
click at [104, 12] on link "Bookmarks" at bounding box center [108, 15] width 42 height 30
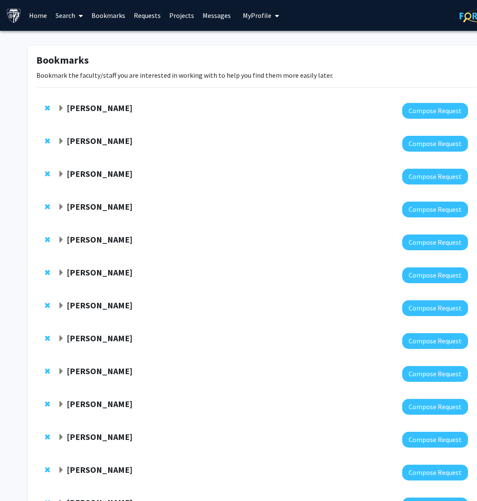
click at [86, 170] on strong "[PERSON_NAME]" at bounding box center [100, 173] width 66 height 11
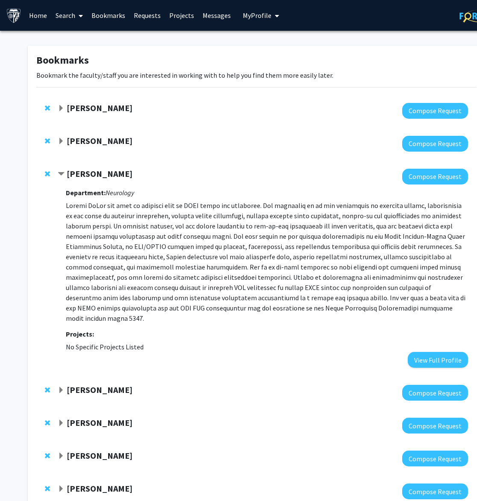
click at [66, 18] on link "Search" at bounding box center [69, 15] width 36 height 30
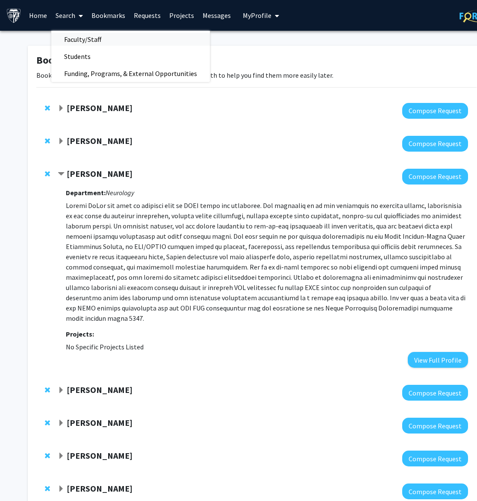
click at [93, 42] on span "Faculty/Staff" at bounding box center [82, 39] width 63 height 17
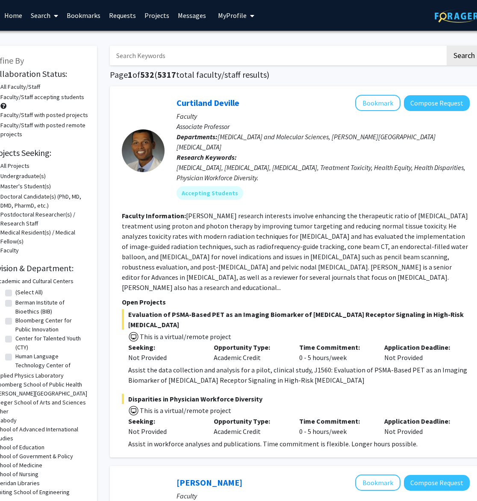
scroll to position [0, 24]
click at [222, 106] on link "Curtiland Deville" at bounding box center [208, 102] width 63 height 11
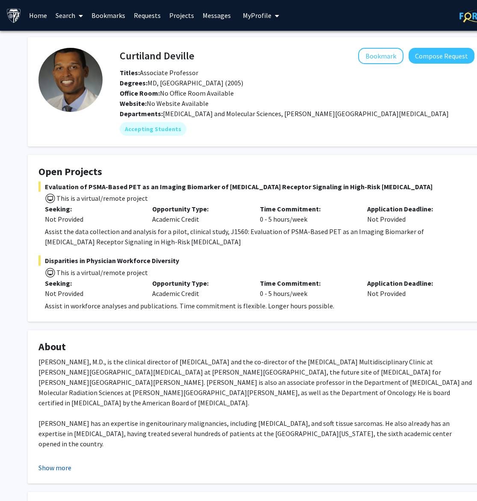
click at [55, 343] on button "Show more" at bounding box center [54, 468] width 33 height 10
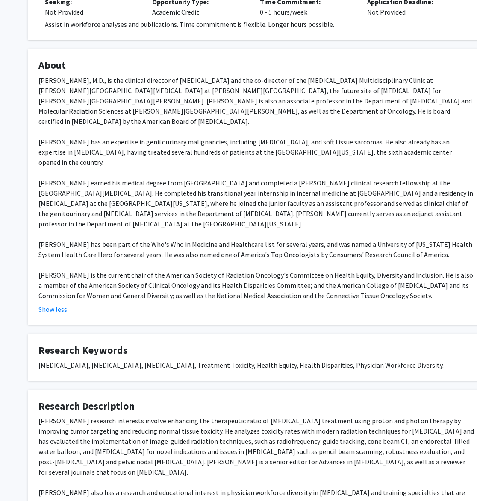
scroll to position [340, 0]
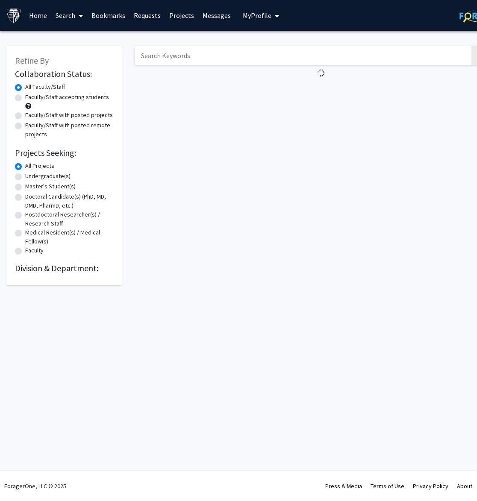
scroll to position [0, 24]
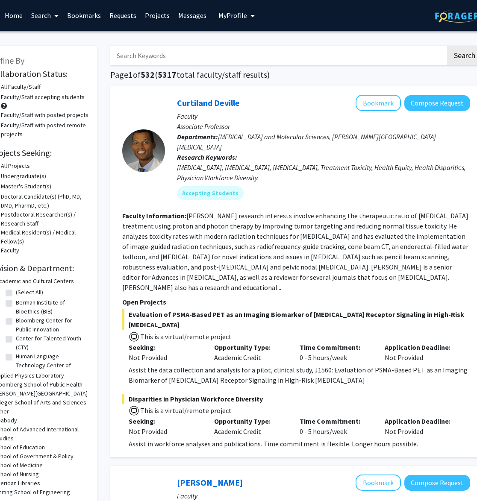
click at [141, 59] on input "Search Keywords" at bounding box center [277, 56] width 335 height 20
click at [447, 46] on button "Search" at bounding box center [464, 56] width 35 height 20
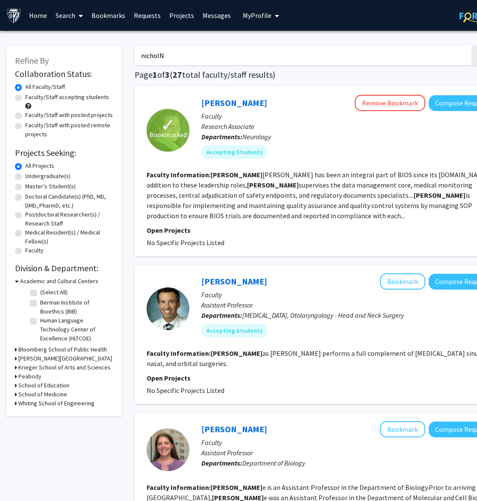
type input "nicholN"
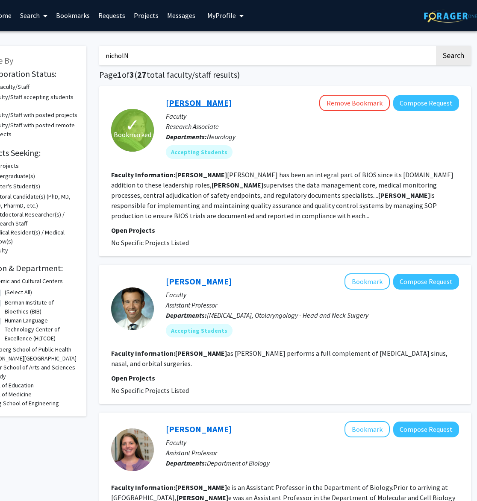
click at [188, 106] on link "[PERSON_NAME]" at bounding box center [199, 102] width 66 height 11
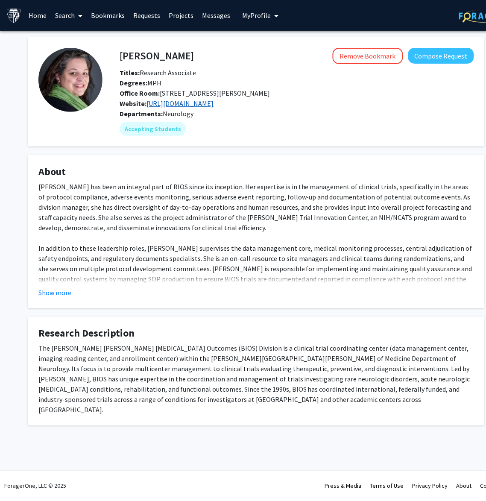
click at [208, 100] on link "https://braininjuryoutcomes.com/" at bounding box center [180, 103] width 67 height 9
click at [55, 292] on button "Show more" at bounding box center [54, 293] width 33 height 10
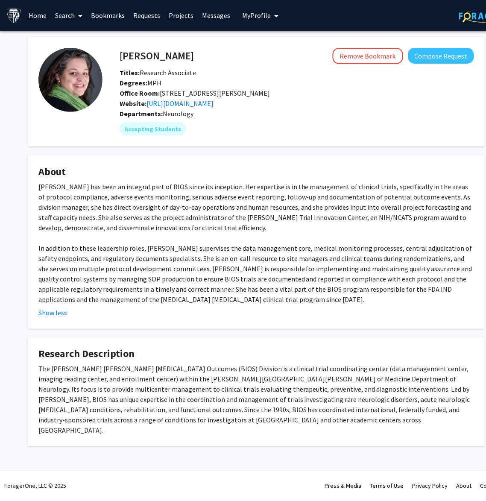
click at [111, 18] on link "Bookmarks" at bounding box center [108, 15] width 42 height 30
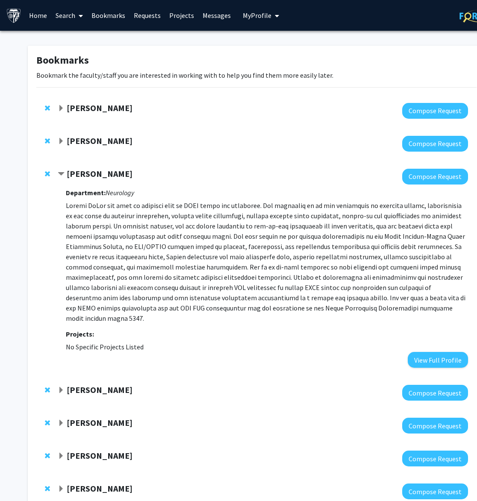
click at [97, 175] on strong "[PERSON_NAME]" at bounding box center [100, 173] width 66 height 11
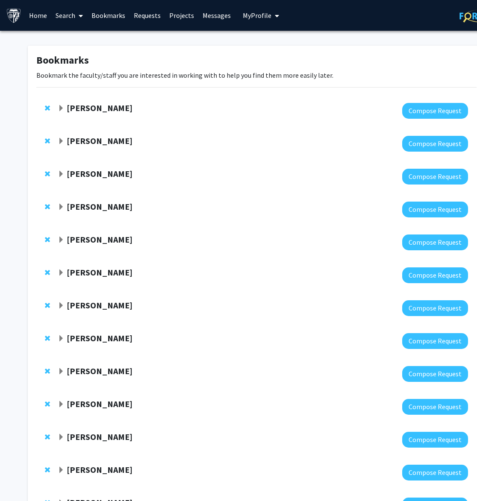
click at [45, 205] on span "Remove Lee Martin from bookmarks" at bounding box center [47, 206] width 5 height 7
click at [111, 16] on link "Bookmarks" at bounding box center [108, 15] width 42 height 30
click at [61, 11] on link "Search" at bounding box center [69, 15] width 36 height 30
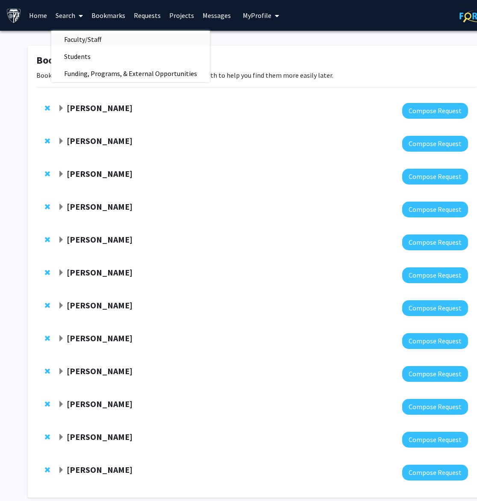
click at [111, 39] on span "Faculty/Staff" at bounding box center [82, 39] width 63 height 17
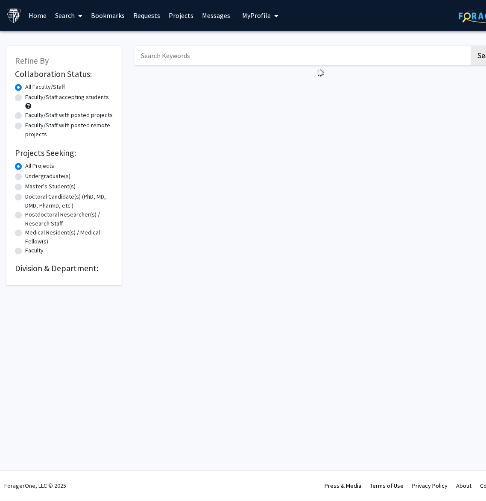
click at [158, 56] on input "Search Keywords" at bounding box center [302, 56] width 335 height 20
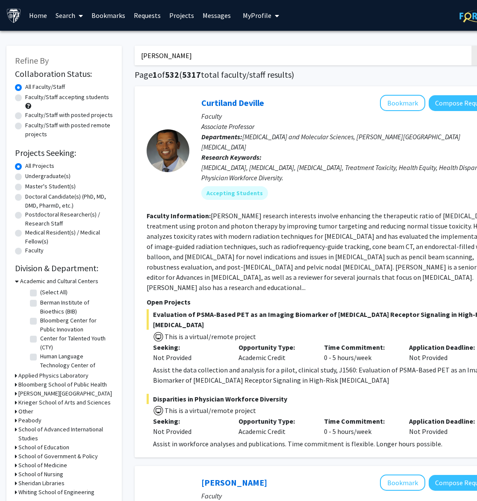
type input "lee martin"
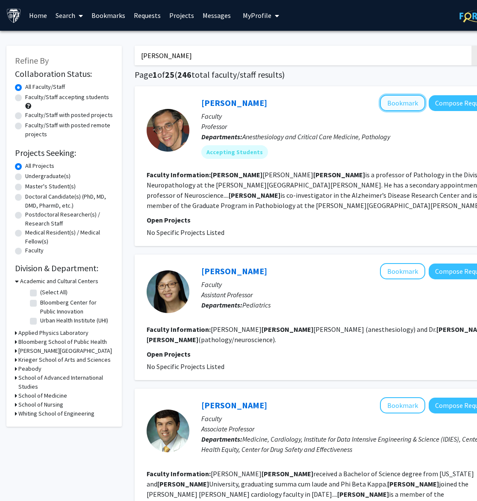
click at [412, 105] on button "Bookmark" at bounding box center [402, 103] width 45 height 16
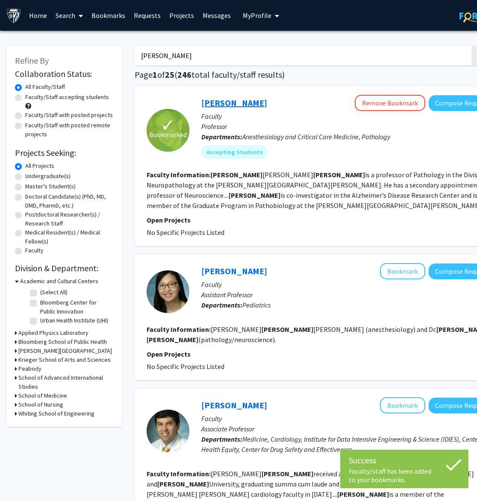
click at [224, 103] on link "[PERSON_NAME]" at bounding box center [234, 102] width 66 height 11
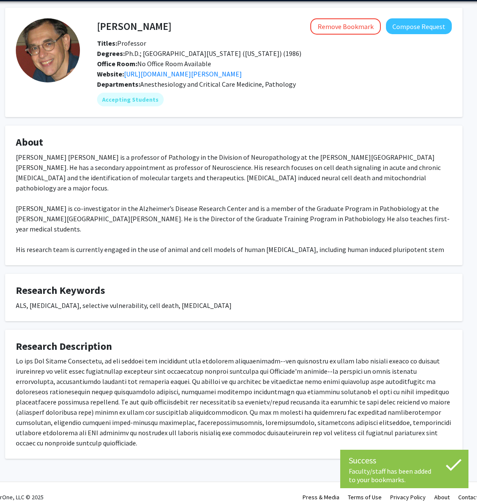
scroll to position [29, 22]
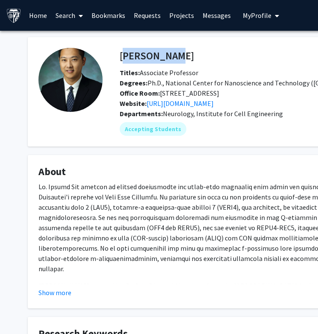
drag, startPoint x: 121, startPoint y: 54, endPoint x: 167, endPoint y: 52, distance: 46.2
click at [167, 52] on h4 "[PERSON_NAME]" at bounding box center [157, 56] width 74 height 16
drag, startPoint x: 167, startPoint y: 52, endPoint x: 169, endPoint y: 57, distance: 5.3
click at [169, 57] on h4 "[PERSON_NAME]" at bounding box center [157, 56] width 74 height 16
drag, startPoint x: 169, startPoint y: 58, endPoint x: 123, endPoint y: 55, distance: 46.7
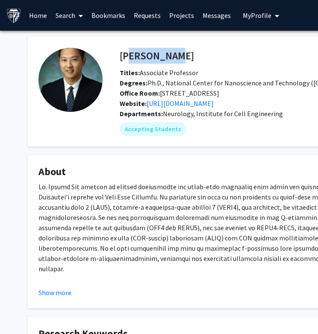
click at [123, 55] on h4 "[PERSON_NAME]" at bounding box center [157, 56] width 74 height 16
copy h4 "[PERSON_NAME]"
click at [109, 18] on link "Bookmarks" at bounding box center [108, 15] width 42 height 30
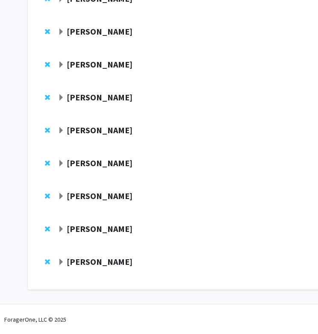
click at [88, 265] on strong "[PERSON_NAME]" at bounding box center [100, 261] width 66 height 11
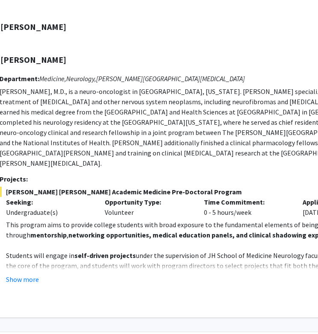
scroll to position [582, 66]
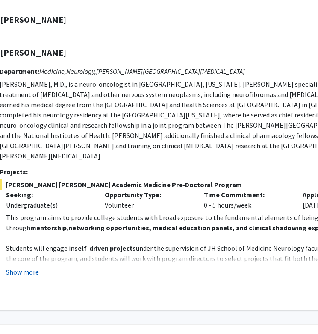
click at [24, 267] on button "Show more" at bounding box center [22, 272] width 33 height 10
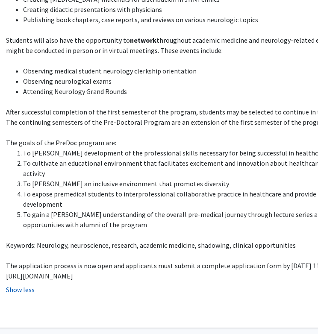
scroll to position [895, 66]
